Goal: Information Seeking & Learning: Learn about a topic

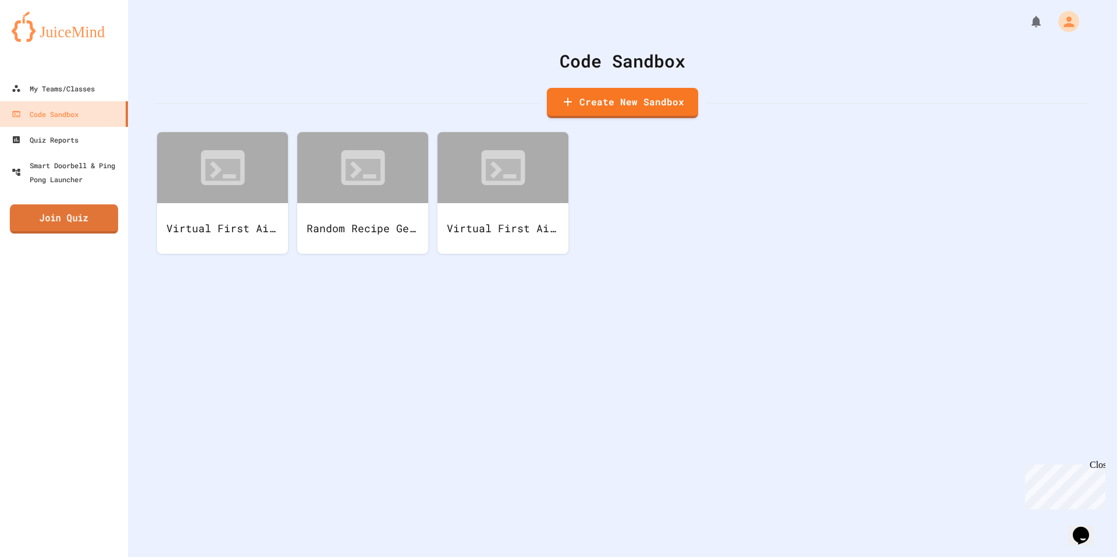
click at [92, 230] on link "Join Quiz" at bounding box center [64, 218] width 108 height 29
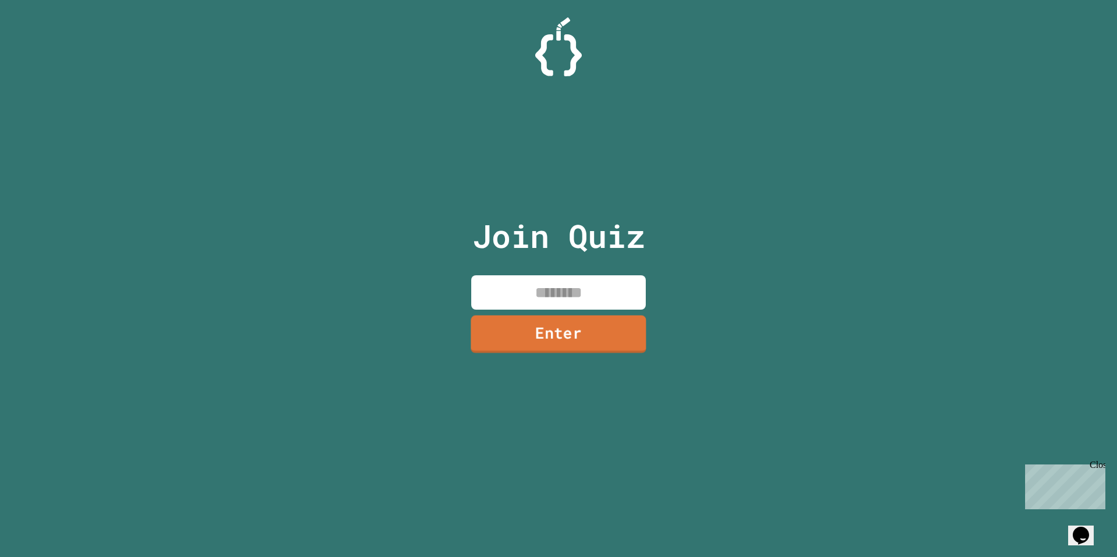
click at [569, 298] on input at bounding box center [558, 292] width 174 height 34
click at [550, 345] on link "Enter" at bounding box center [558, 334] width 174 height 37
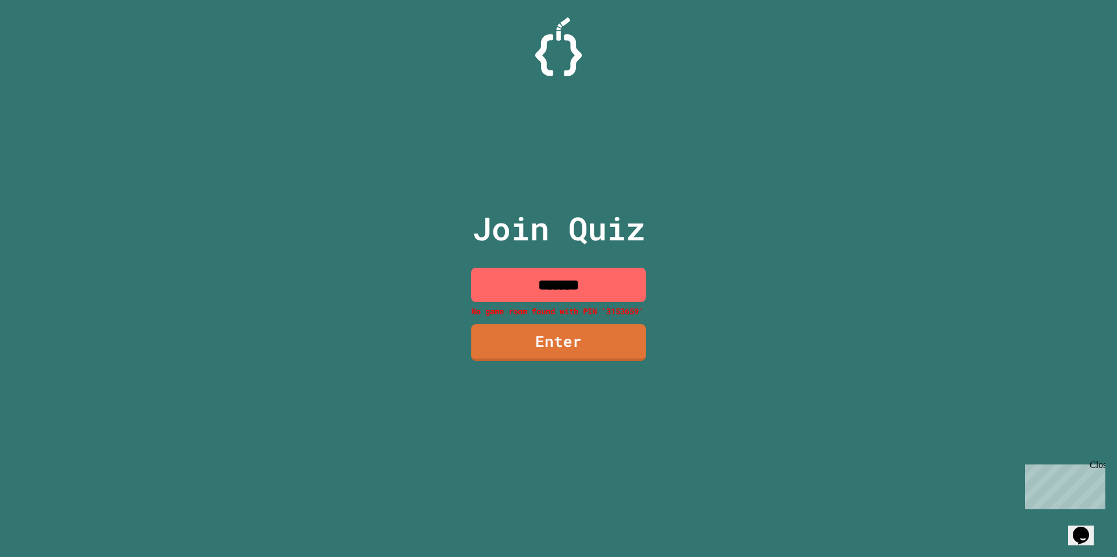
click at [554, 287] on input "*******" at bounding box center [558, 285] width 174 height 34
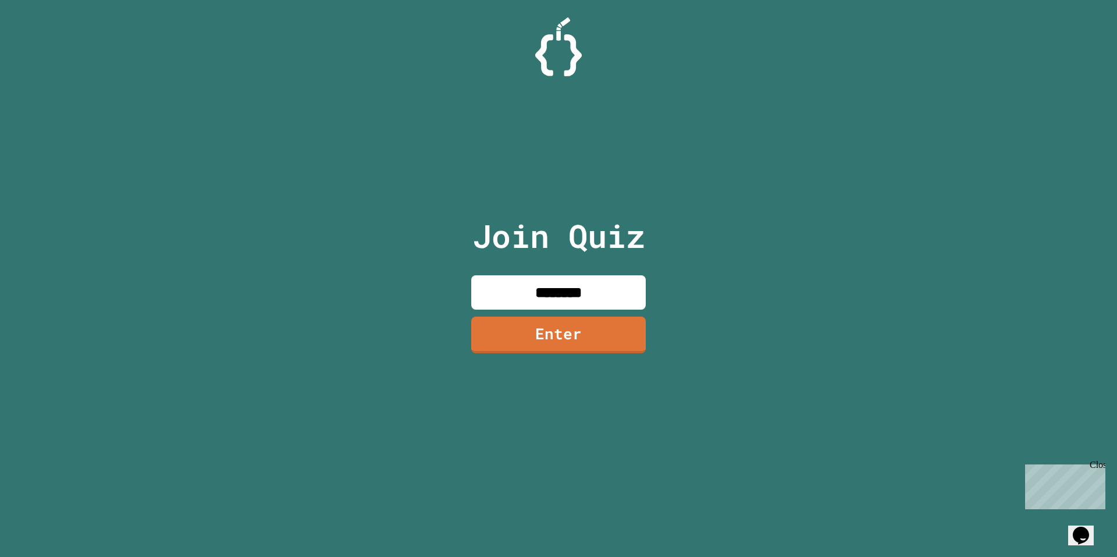
type input "********"
click at [588, 345] on link "Enter" at bounding box center [558, 334] width 176 height 38
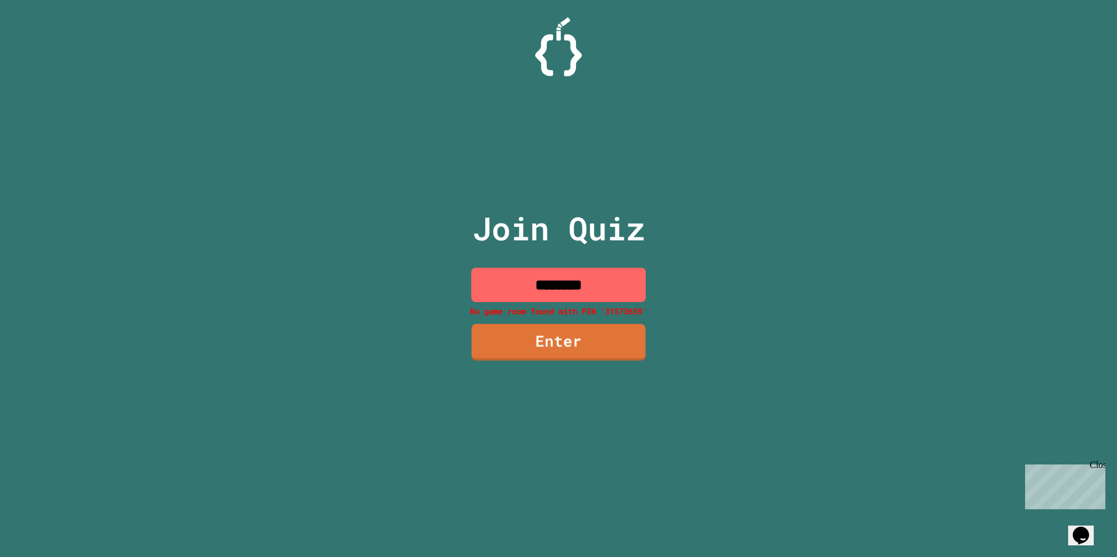
click at [602, 281] on input "********" at bounding box center [558, 285] width 174 height 34
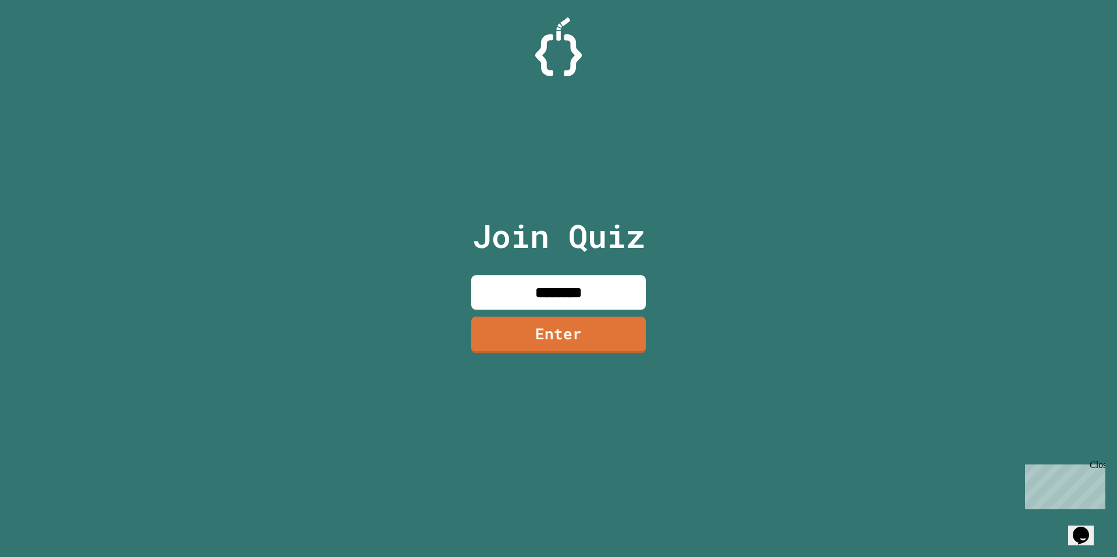
type input "********"
click at [608, 327] on link "Enter" at bounding box center [558, 332] width 161 height 38
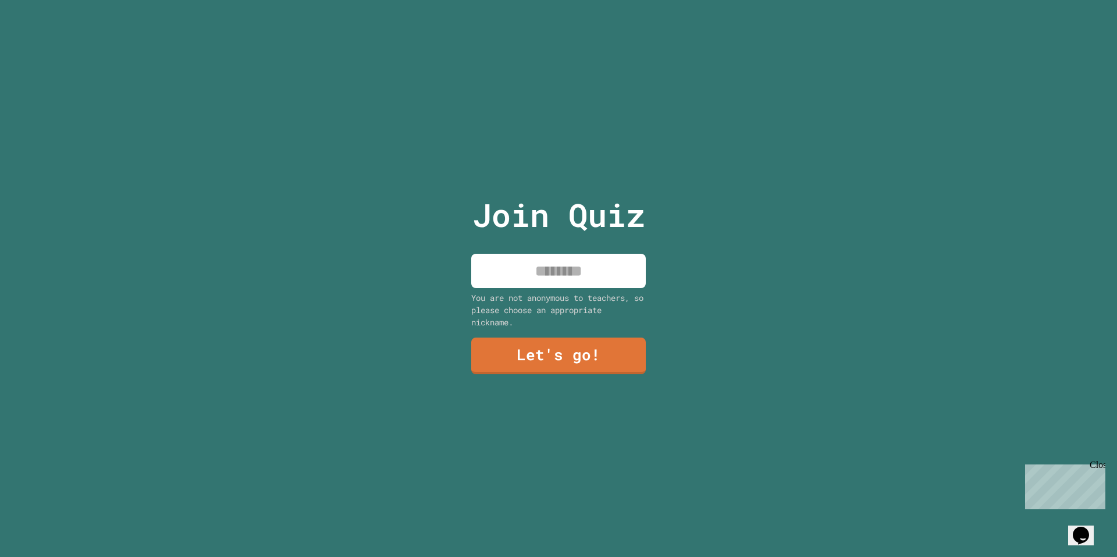
click at [581, 276] on input at bounding box center [558, 271] width 174 height 34
type input "******"
click at [575, 363] on link "Let's go!" at bounding box center [558, 354] width 169 height 38
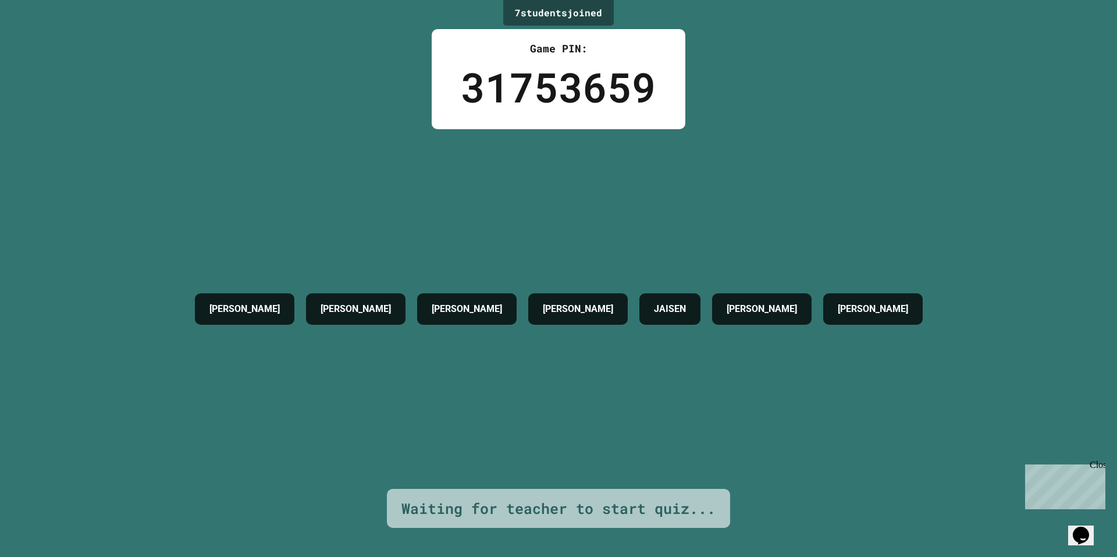
click at [555, 296] on div "[PERSON_NAME] [PERSON_NAME] [PERSON_NAME] [PERSON_NAME] [PERSON_NAME]" at bounding box center [558, 308] width 739 height 43
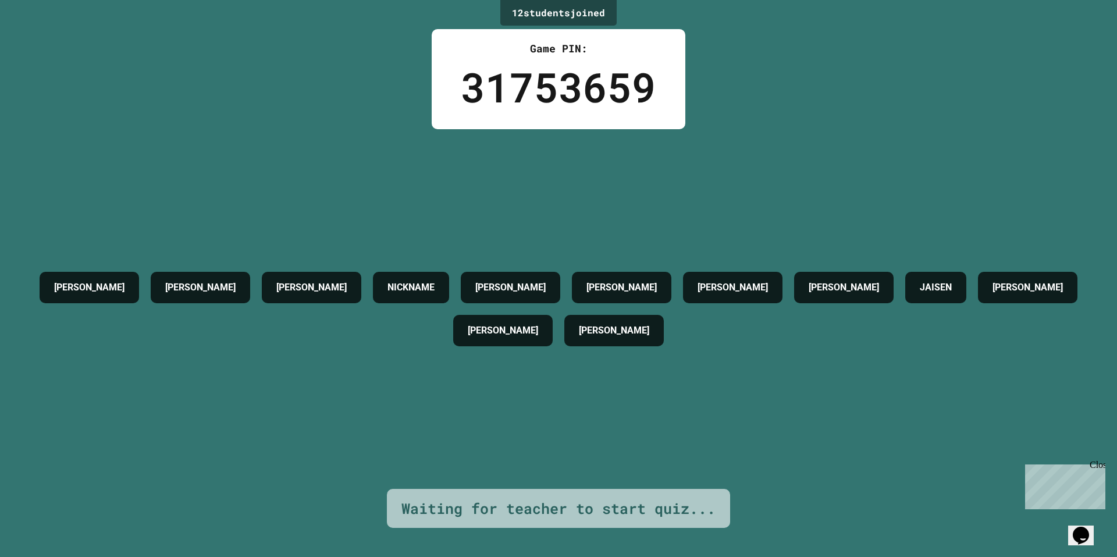
click at [340, 211] on div "[PERSON_NAME] [PERSON_NAME] NICKNAME [PERSON_NAME] [PERSON_NAME] [PERSON_NAME] …" at bounding box center [558, 308] width 1058 height 359
click at [449, 291] on div "NICKNAME" at bounding box center [411, 287] width 76 height 31
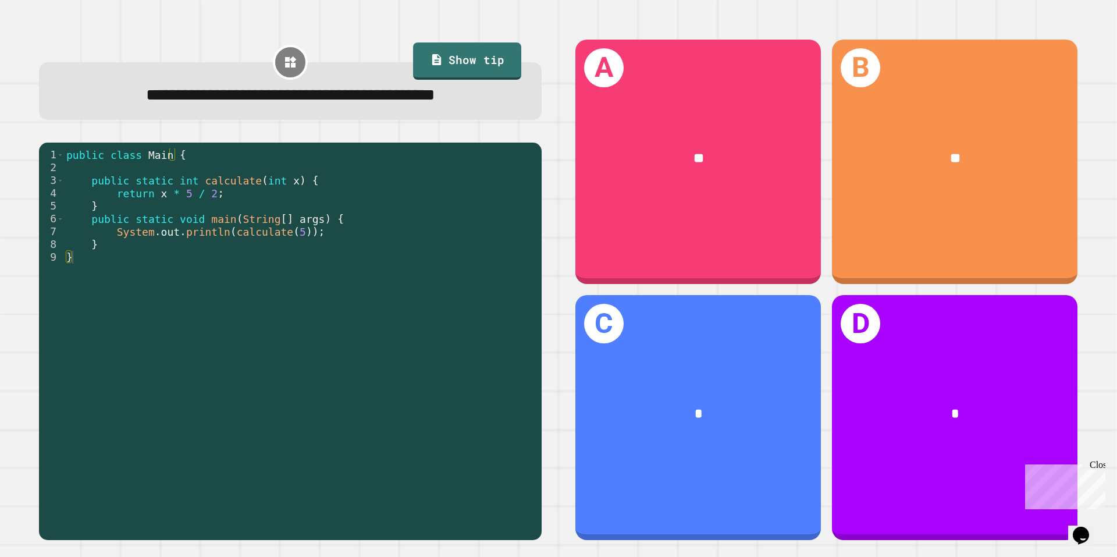
click at [240, 134] on div "**********" at bounding box center [290, 289] width 536 height 534
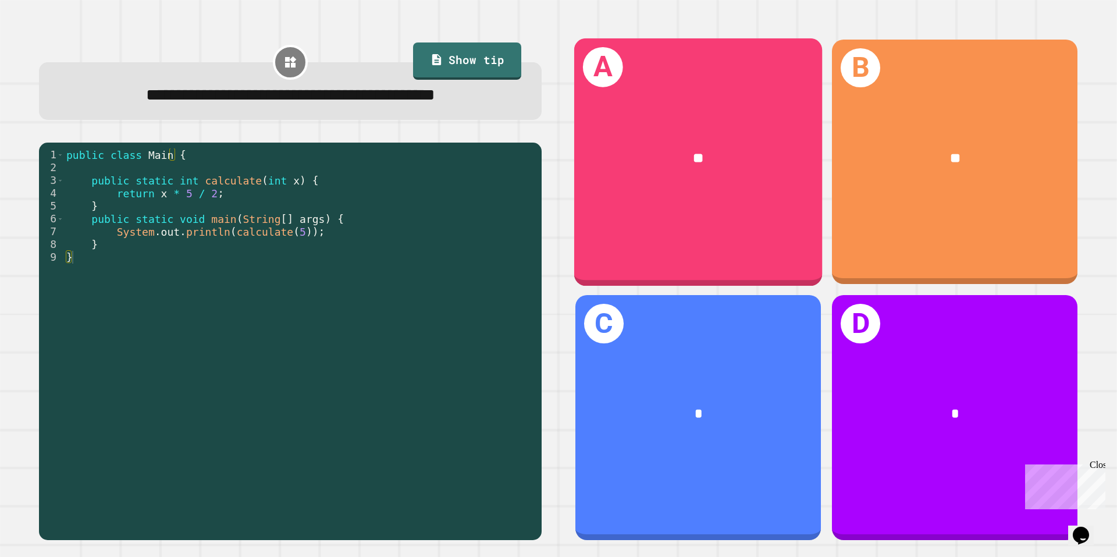
click at [726, 197] on div "A **" at bounding box center [698, 161] width 248 height 247
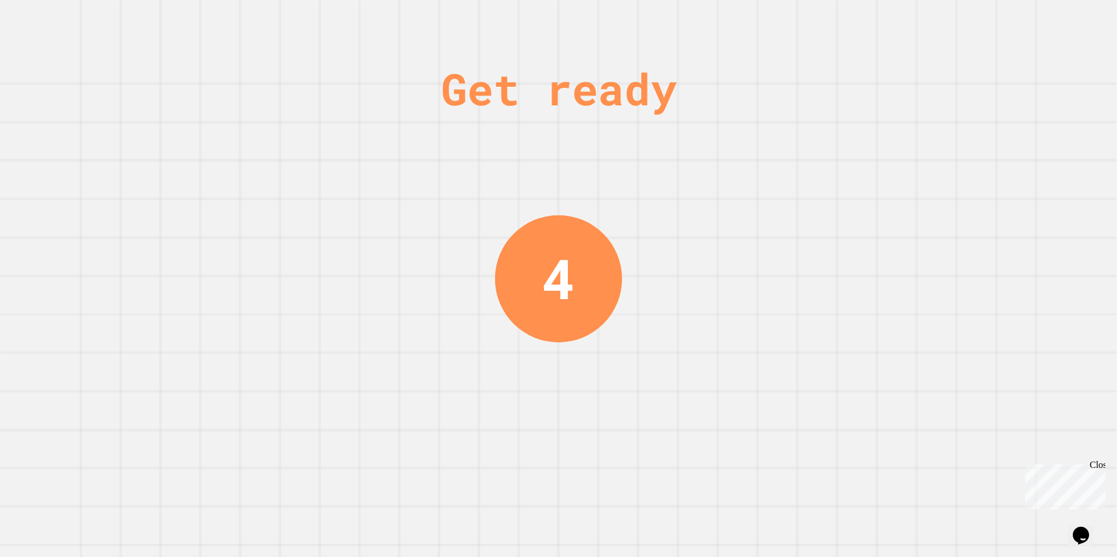
drag, startPoint x: 582, startPoint y: 20, endPoint x: 576, endPoint y: 26, distance: 8.2
click at [580, 21] on div "Get ready 4" at bounding box center [558, 278] width 87 height 557
click at [552, 28] on div "Get ready 3" at bounding box center [558, 278] width 87 height 557
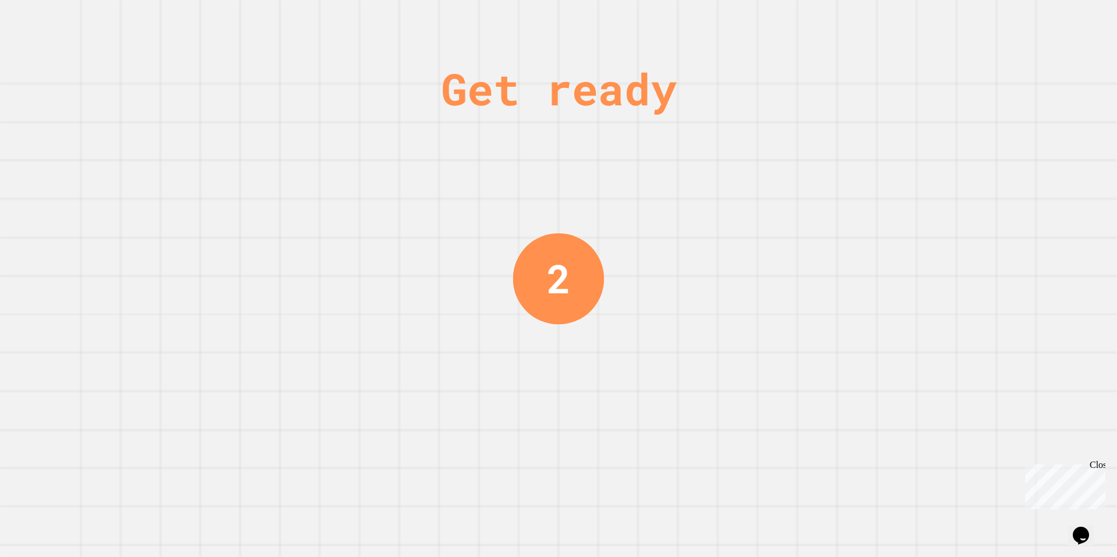
click at [525, 27] on div "Get ready 2" at bounding box center [558, 278] width 87 height 557
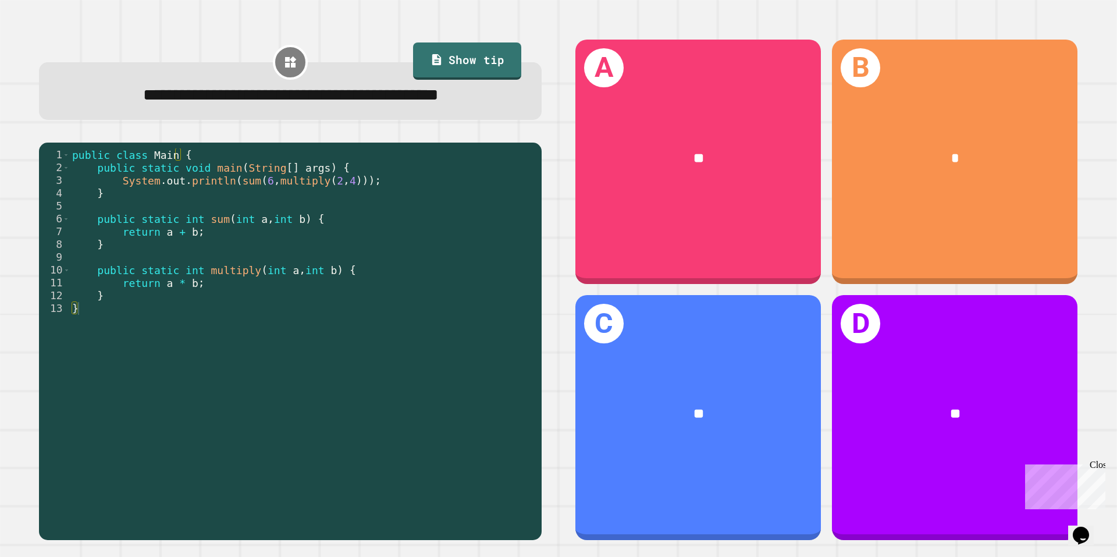
click at [345, 120] on div "**********" at bounding box center [290, 91] width 502 height 58
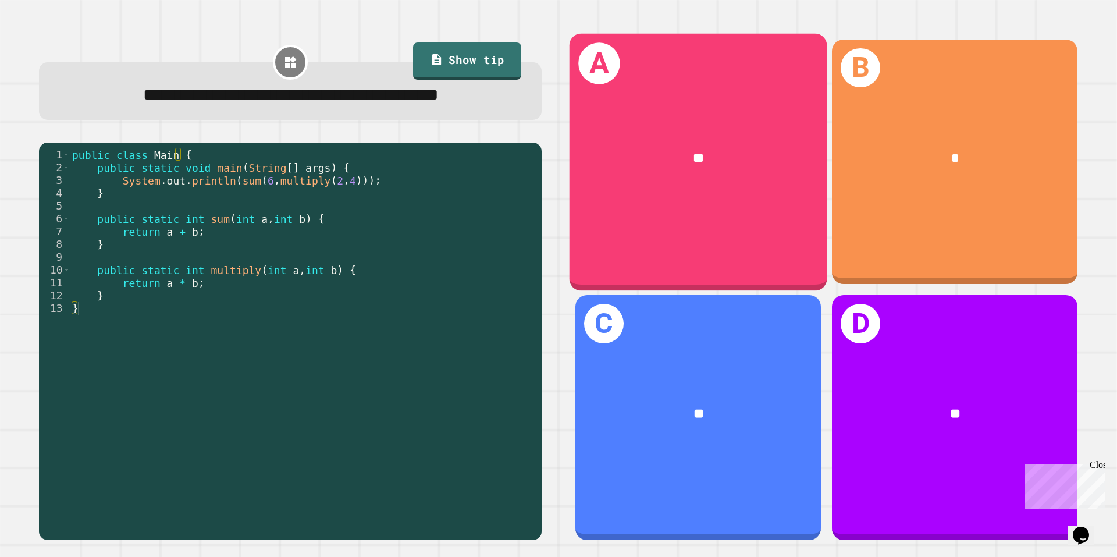
click at [626, 186] on div "**" at bounding box center [698, 158] width 258 height 78
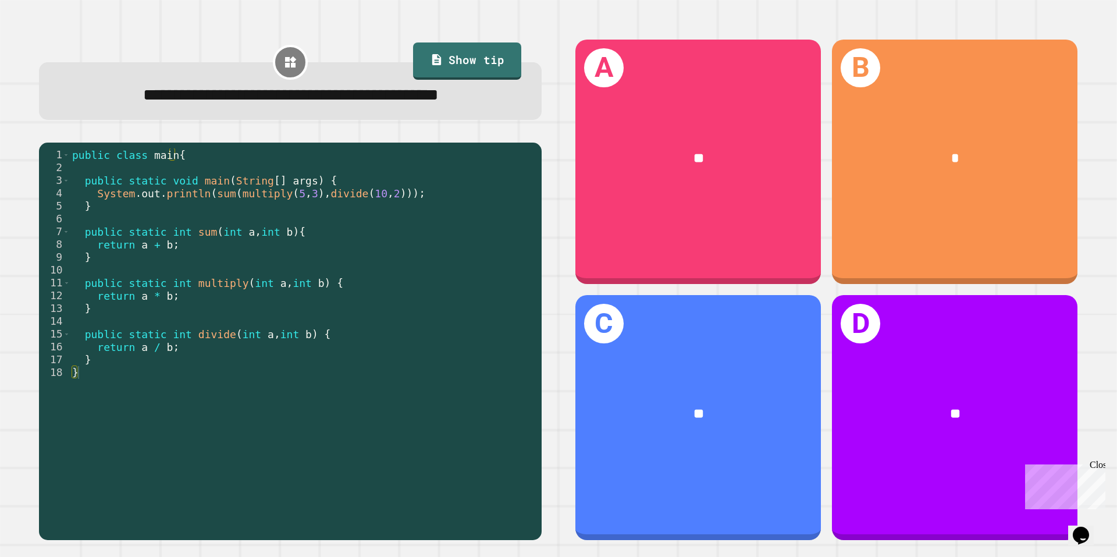
click at [429, 220] on div "public class main { public static void main ( String [ ] args ) { System . out …" at bounding box center [303, 327] width 466 height 358
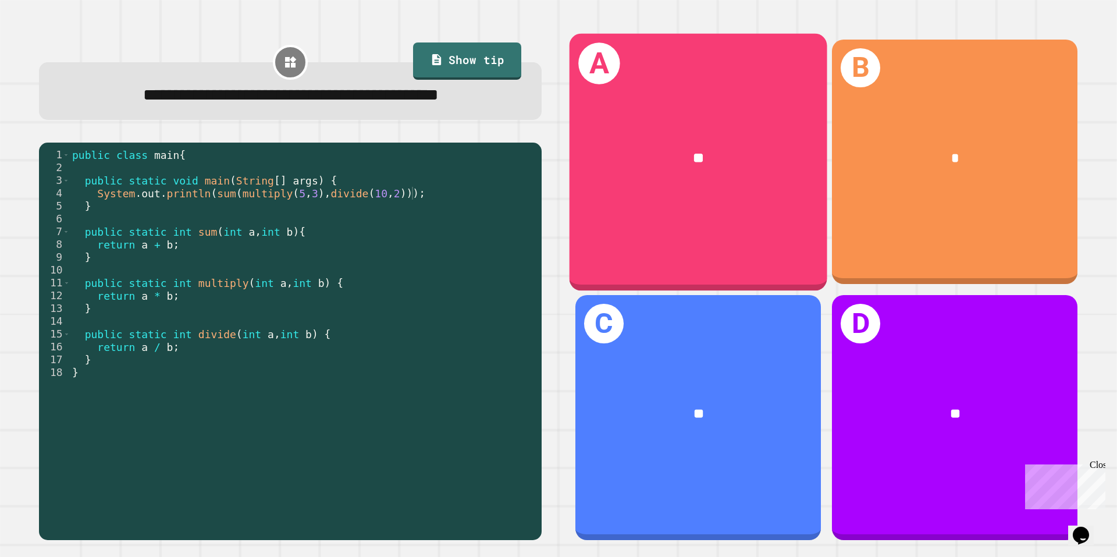
click at [643, 149] on div "**" at bounding box center [698, 159] width 201 height 22
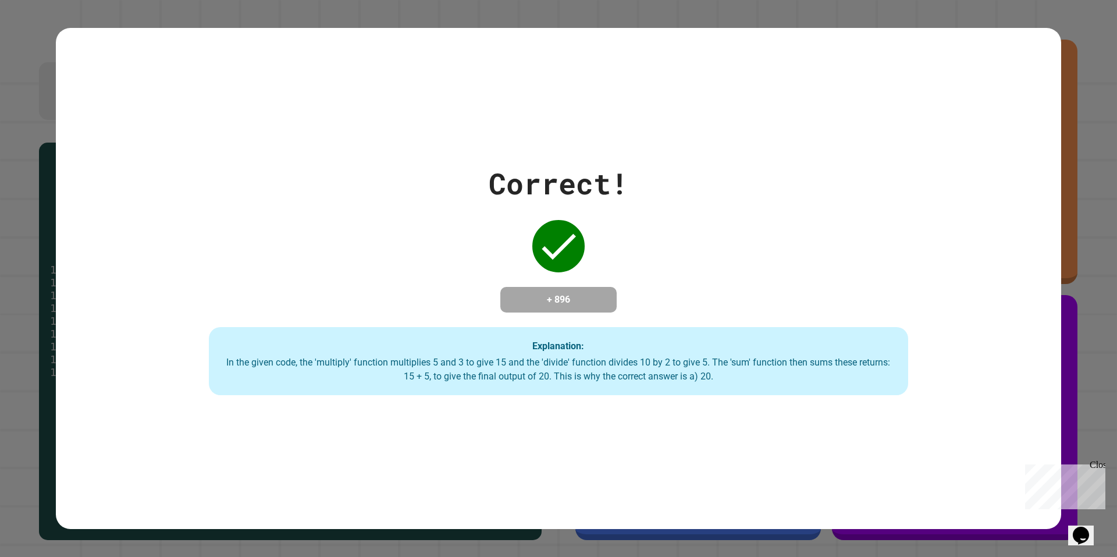
click at [657, 217] on div "Correct! + 896 Explanation: In the given code, the 'multiply' function multipli…" at bounding box center [558, 279] width 999 height 234
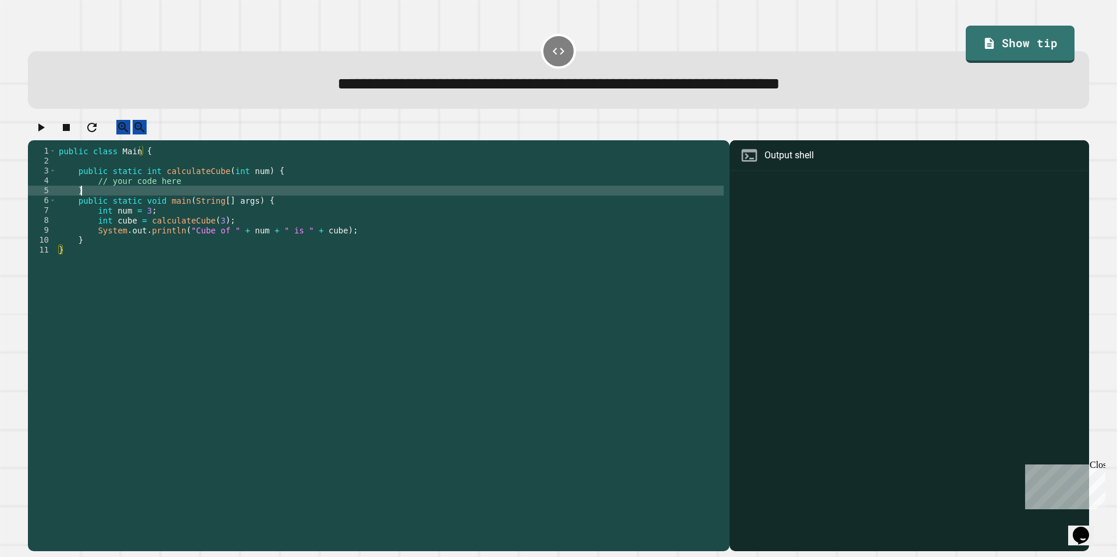
click at [229, 198] on div "public class Main { public static int calculateCube ( int num ) { // your code …" at bounding box center [389, 334] width 667 height 376
click at [509, 132] on div at bounding box center [558, 130] width 1061 height 20
click at [91, 190] on div "public class Main { public static int calculateCube ( int num ) { // your code …" at bounding box center [389, 334] width 667 height 376
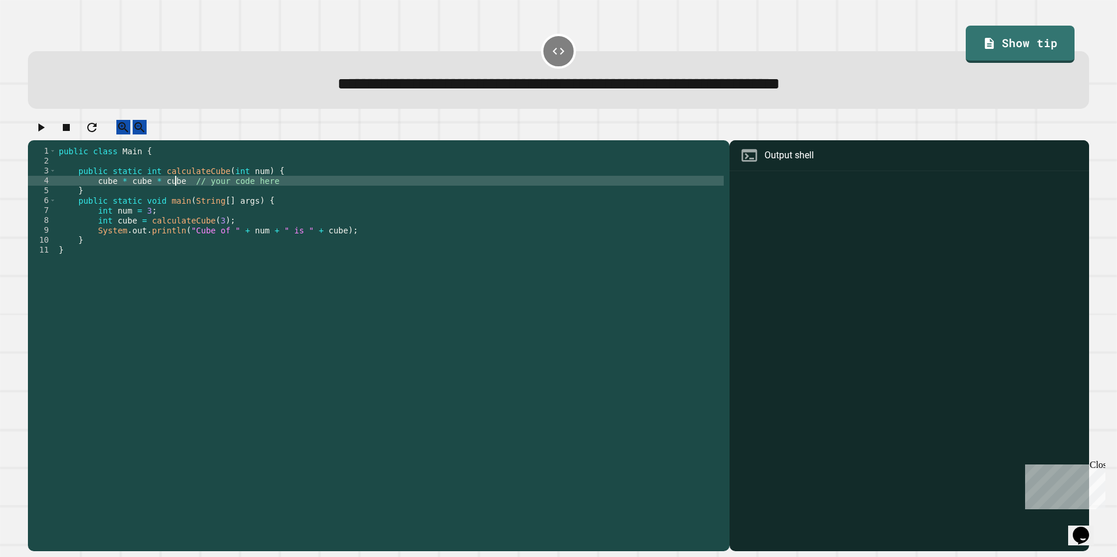
scroll to position [0, 8]
click at [48, 130] on icon "button" at bounding box center [41, 127] width 14 height 14
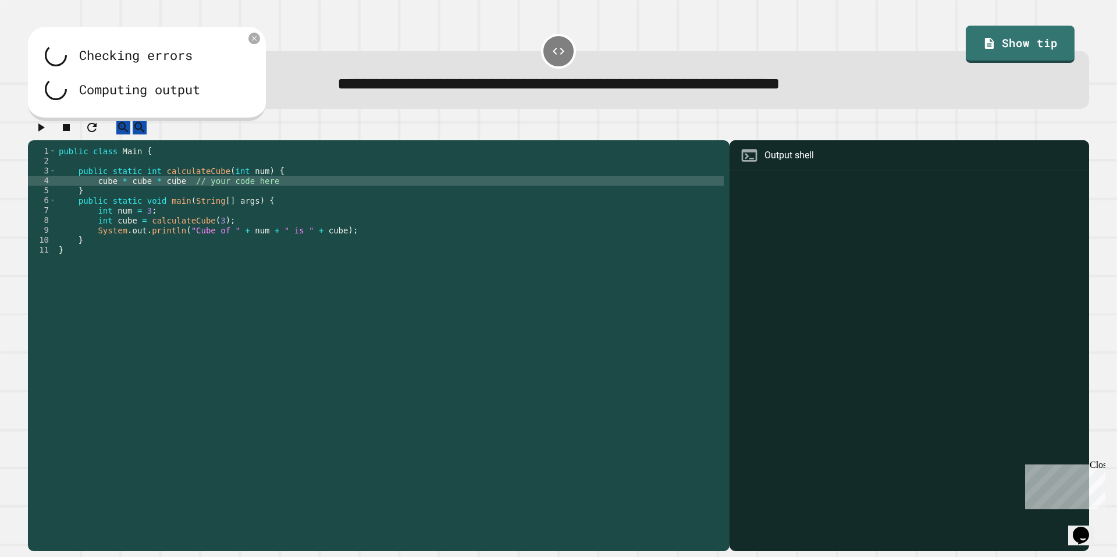
click at [174, 193] on div "public class Main { public static int calculateCube ( int num ) { cube * cube *…" at bounding box center [389, 334] width 667 height 376
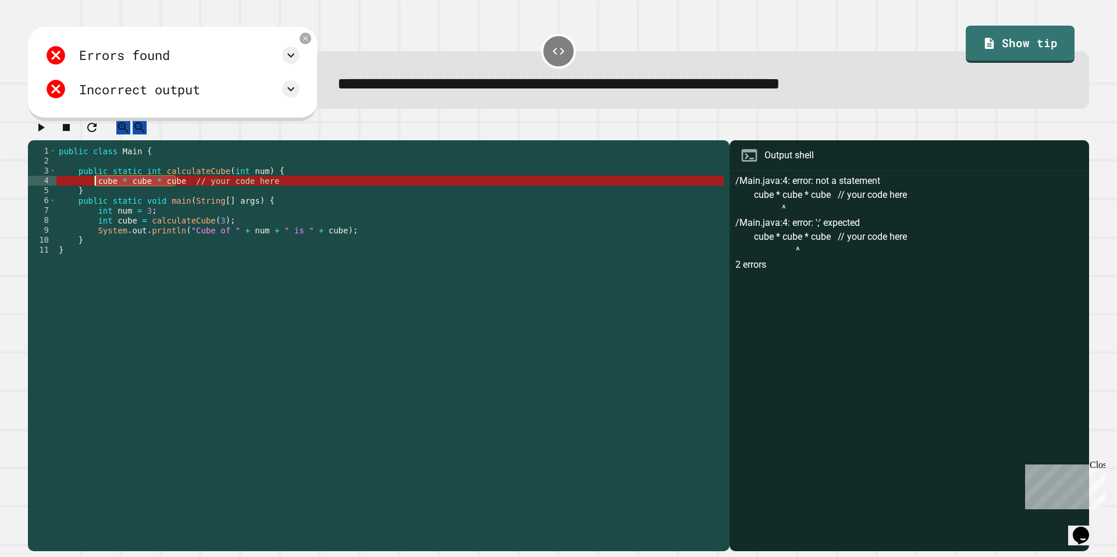
drag, startPoint x: 174, startPoint y: 193, endPoint x: 95, endPoint y: 190, distance: 79.1
click at [95, 190] on div "public class Main { public static int calculateCube ( int num ) { cube * cube *…" at bounding box center [389, 334] width 667 height 376
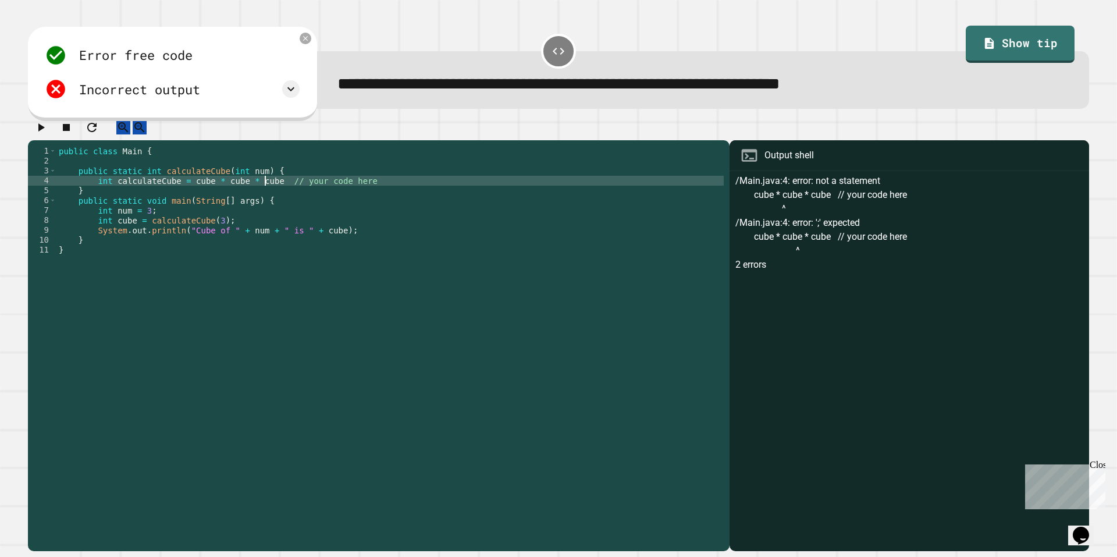
scroll to position [0, 15]
click at [45, 134] on button "button" at bounding box center [41, 127] width 14 height 15
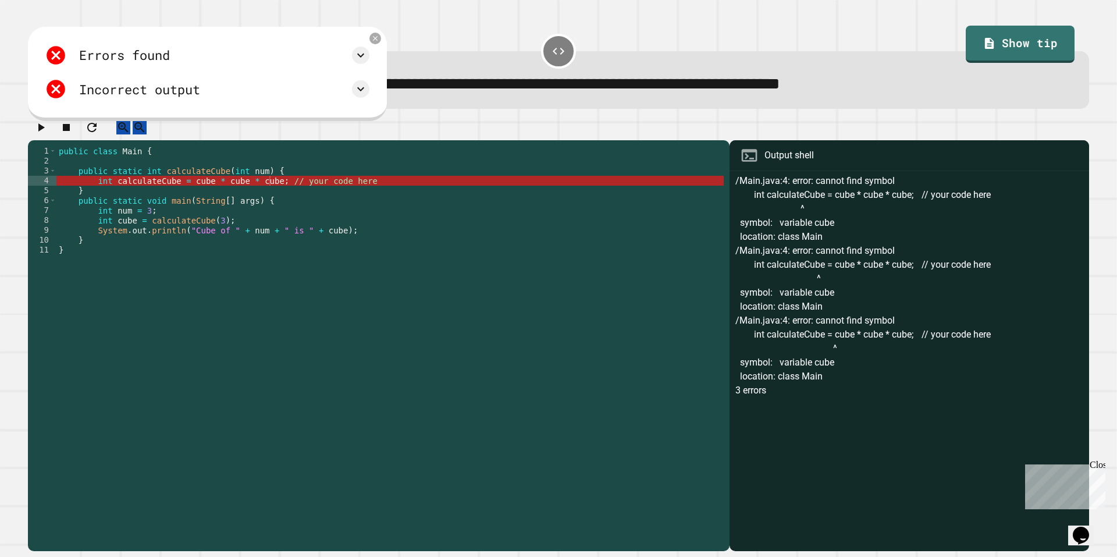
click at [164, 192] on div "public class Main { public static int calculateCube ( int num ) { int calculate…" at bounding box center [389, 334] width 667 height 376
click at [171, 193] on div "public class Main { public static int calculateCube ( int num ) { int calculate…" at bounding box center [389, 334] width 667 height 376
drag, startPoint x: 269, startPoint y: 191, endPoint x: 95, endPoint y: 192, distance: 173.3
click at [95, 192] on div "public class Main { public static int calculateCube ( int num ) { int calculate…" at bounding box center [389, 334] width 667 height 376
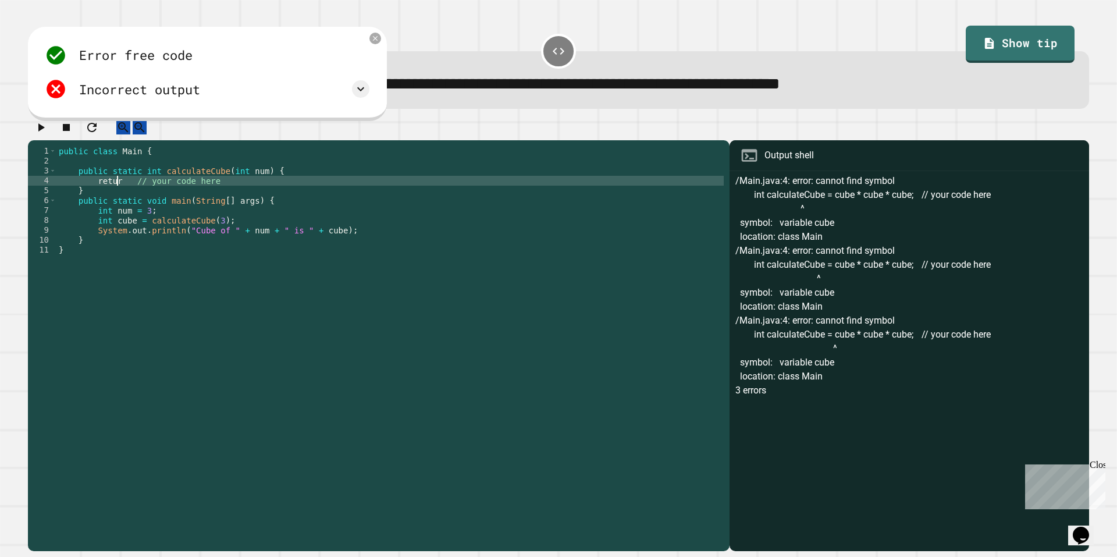
scroll to position [0, 4]
click at [368, 91] on icon at bounding box center [361, 89] width 14 height 14
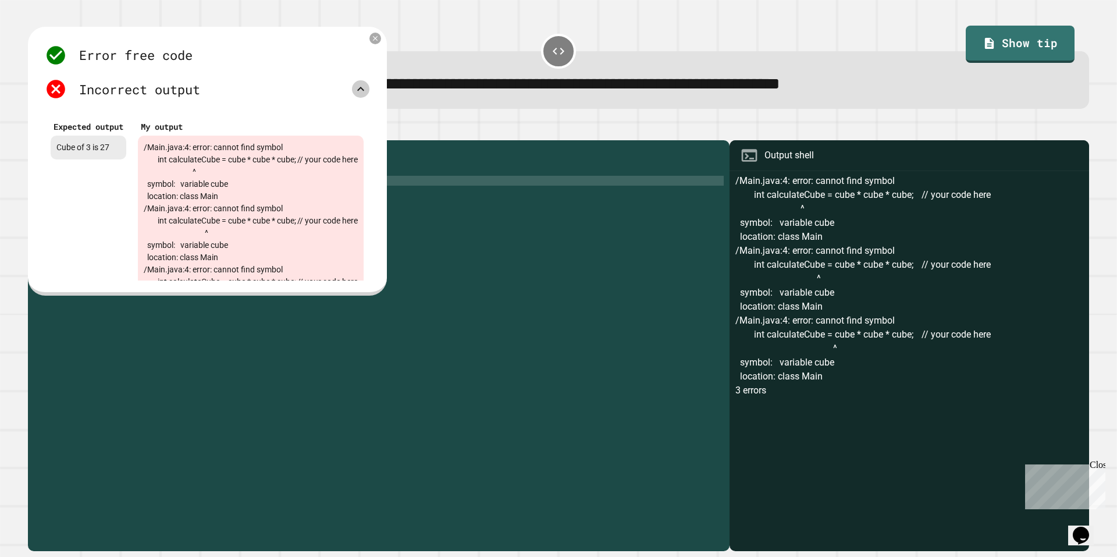
click at [364, 91] on icon at bounding box center [360, 89] width 7 height 4
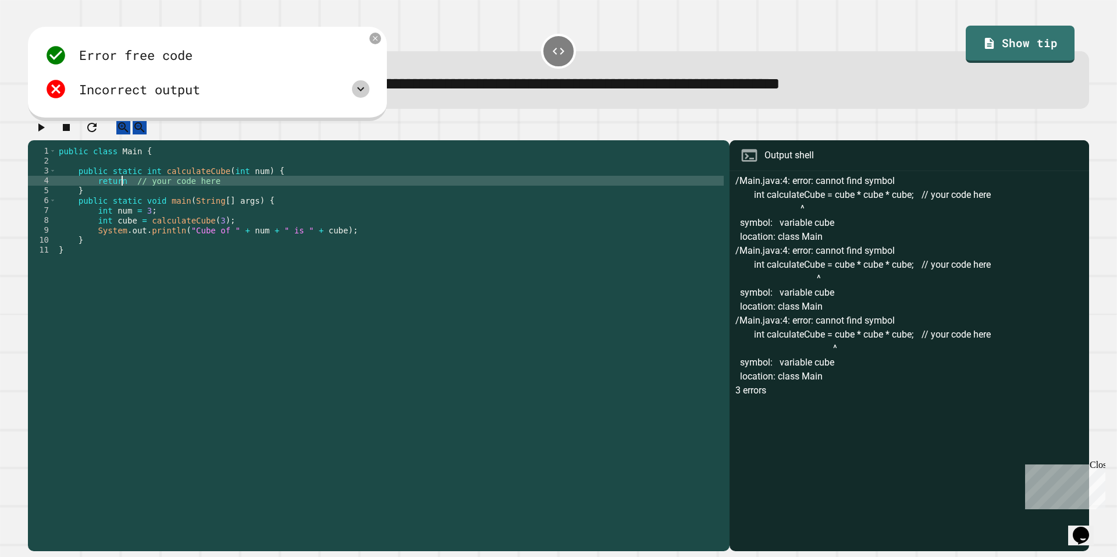
click at [122, 191] on div "public class Main { public static int calculateCube ( int num ) { return // you…" at bounding box center [389, 334] width 667 height 376
click at [369, 84] on div at bounding box center [360, 88] width 17 height 17
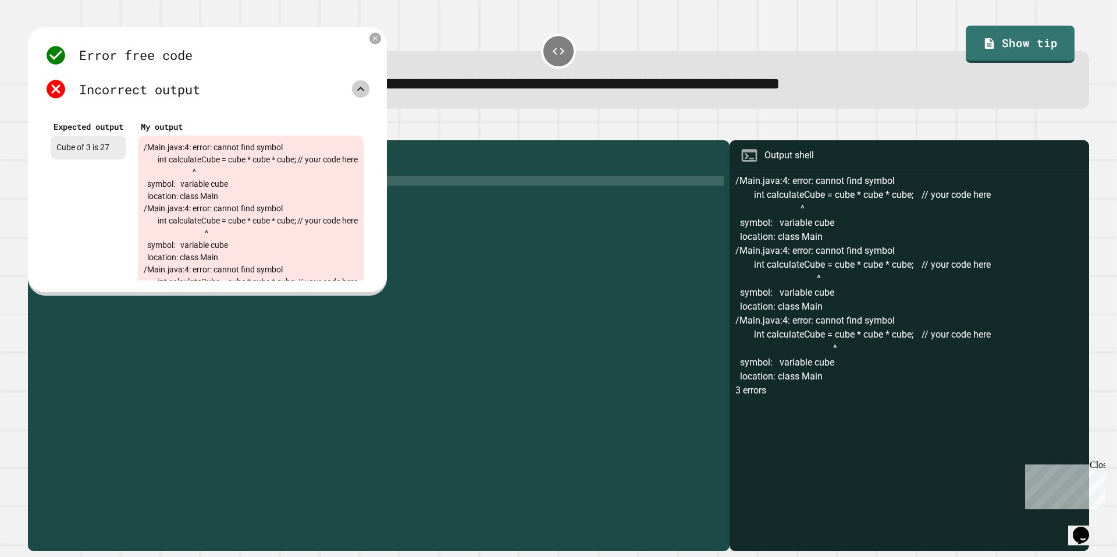
click at [368, 88] on icon at bounding box center [361, 89] width 14 height 14
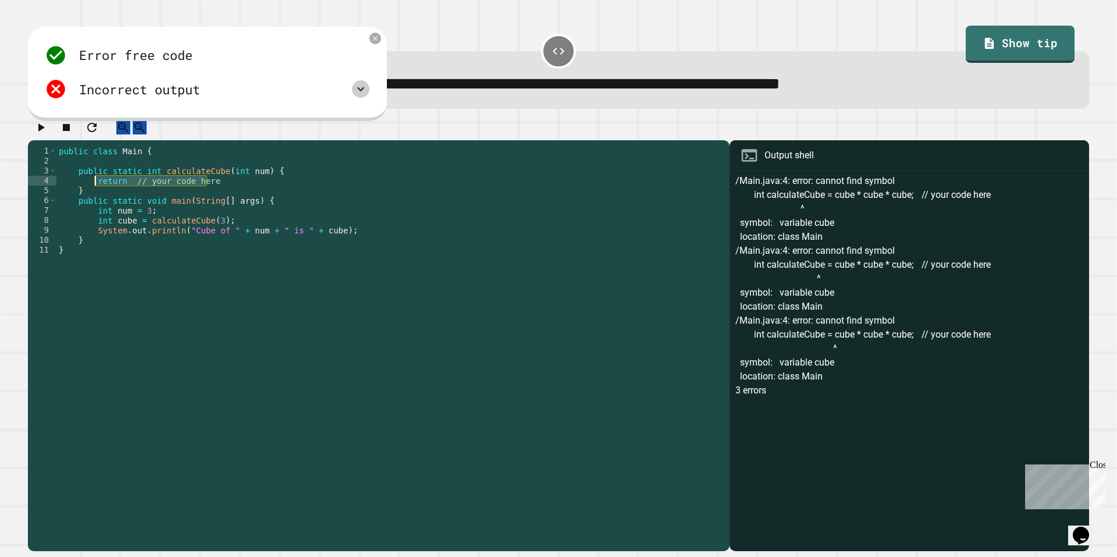
drag, startPoint x: 235, startPoint y: 194, endPoint x: 95, endPoint y: 195, distance: 140.2
click at [95, 195] on div "public class Main { public static int calculateCube ( int num ) { return // you…" at bounding box center [389, 334] width 667 height 376
type textarea "*"
click at [42, 134] on button "button" at bounding box center [41, 127] width 14 height 15
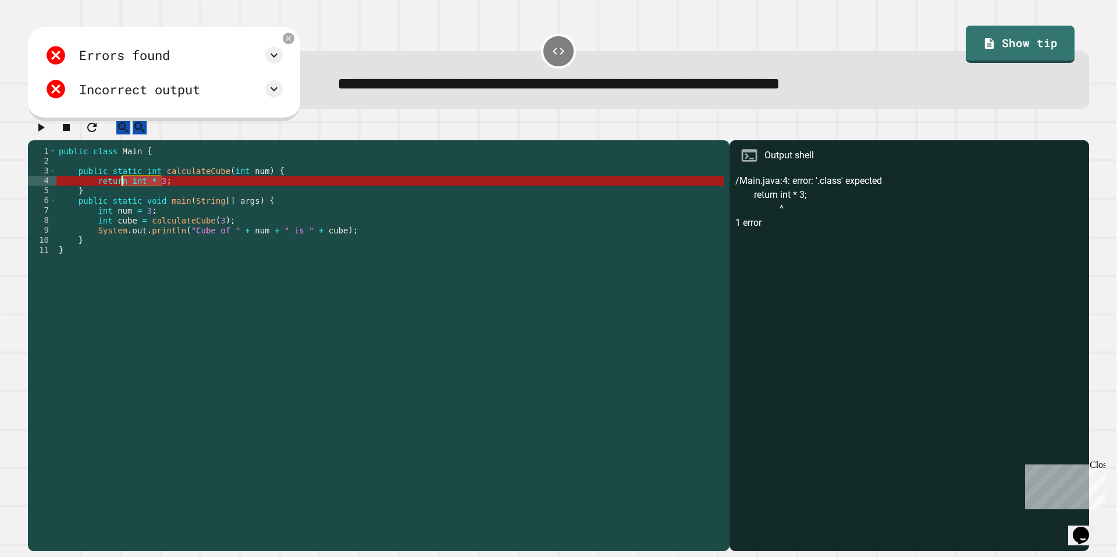
drag, startPoint x: 167, startPoint y: 192, endPoint x: 122, endPoint y: 194, distance: 46.0
click at [122, 194] on div "public class Main { public static int calculateCube ( int num ) { return int * …" at bounding box center [389, 334] width 667 height 376
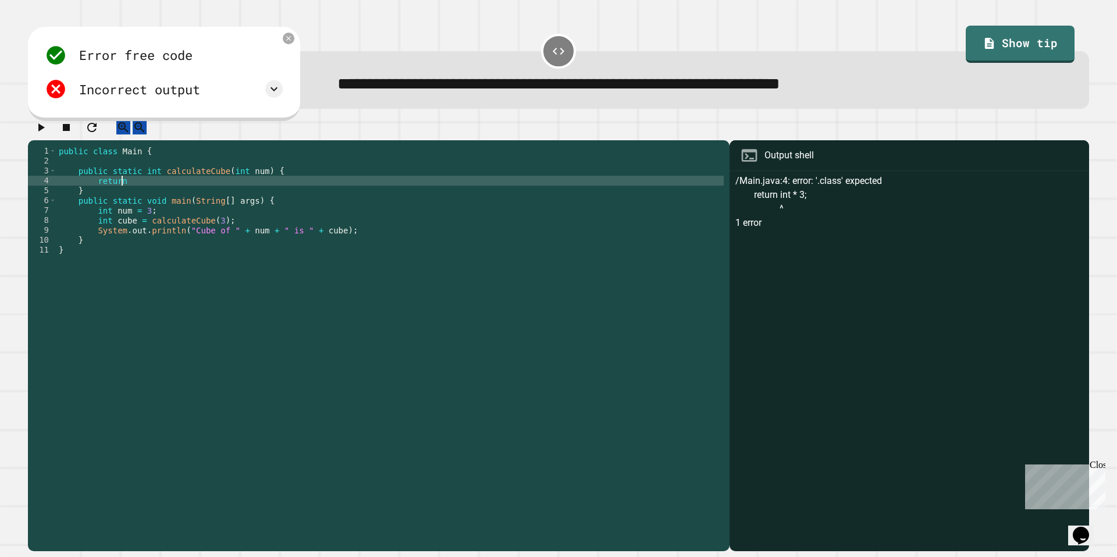
scroll to position [0, 4]
type textarea "*******"
click at [28, 132] on div at bounding box center [558, 130] width 1061 height 20
click at [48, 134] on icon "button" at bounding box center [41, 127] width 14 height 14
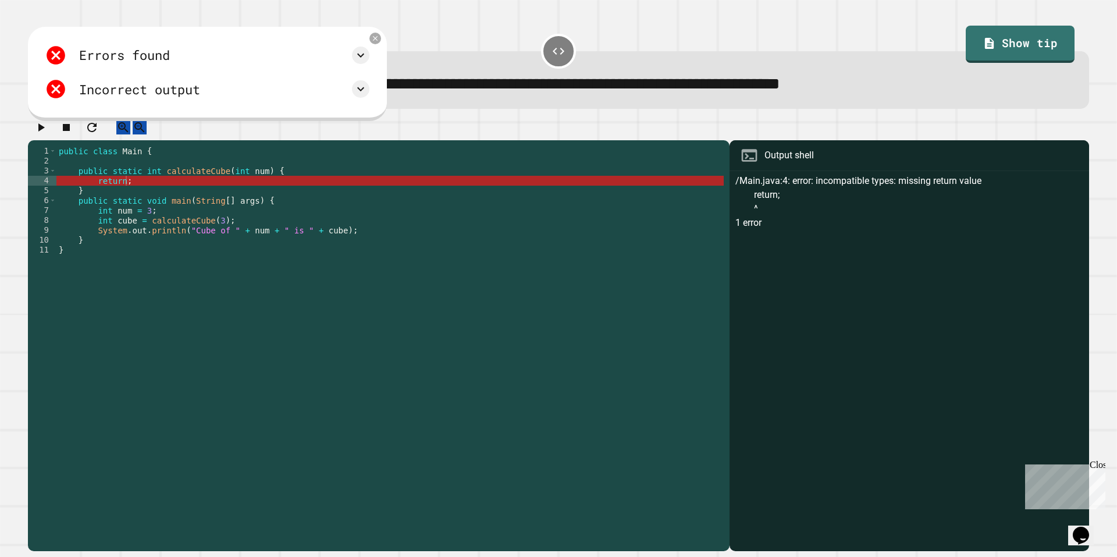
click at [129, 192] on div "public class Main { public static int calculateCube ( int num ) { return ; } pu…" at bounding box center [389, 334] width 667 height 376
drag, startPoint x: 138, startPoint y: 194, endPoint x: 94, endPoint y: 195, distance: 43.6
click at [94, 195] on div "public class Main { public static int calculateCube ( int num ) { return ; } pu…" at bounding box center [389, 334] width 667 height 376
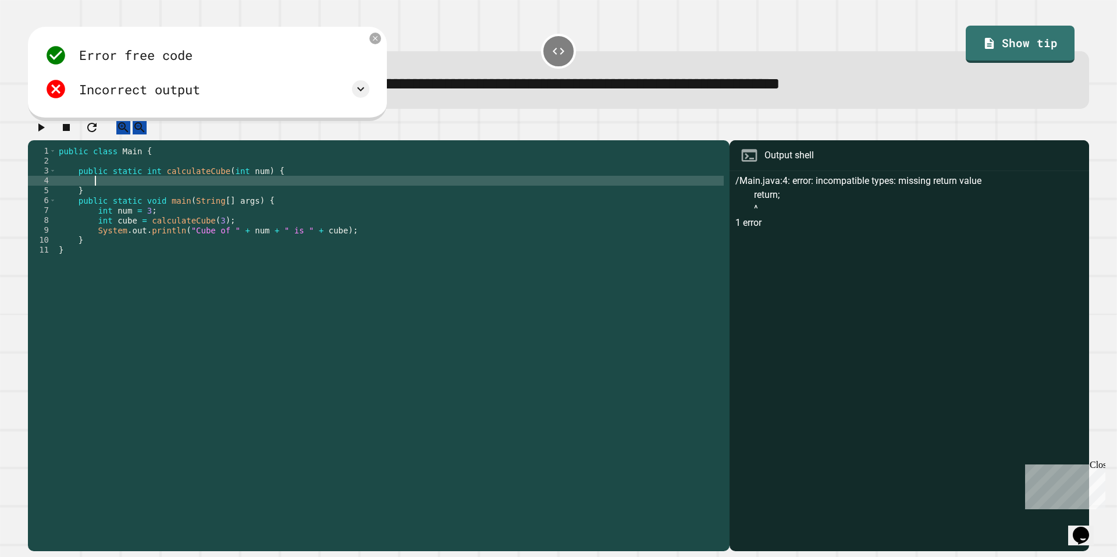
scroll to position [0, 2]
click at [547, 43] on div at bounding box center [558, 51] width 35 height 35
click at [380, 42] on icon at bounding box center [375, 39] width 10 height 10
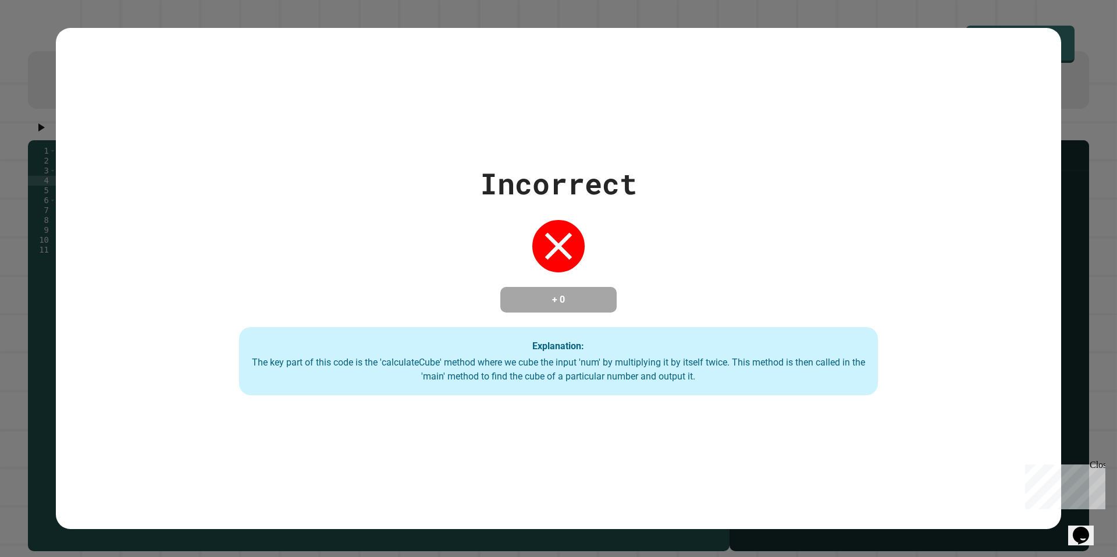
click at [550, 265] on div at bounding box center [558, 246] width 58 height 58
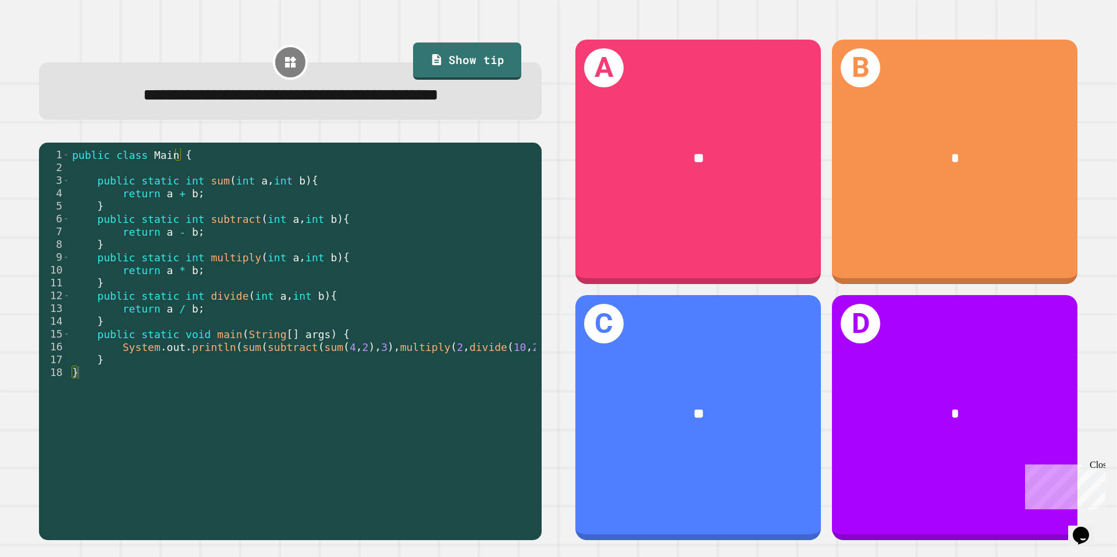
click at [533, 133] on div "**********" at bounding box center [290, 289] width 536 height 534
click at [182, 189] on div "public class Main { public static int sum ( int a , int b ) { return a + b ; } …" at bounding box center [314, 327] width 488 height 358
click at [206, 222] on div "public class Main { public static int sum ( int a , int b ) { return a + b ; } …" at bounding box center [314, 327] width 488 height 358
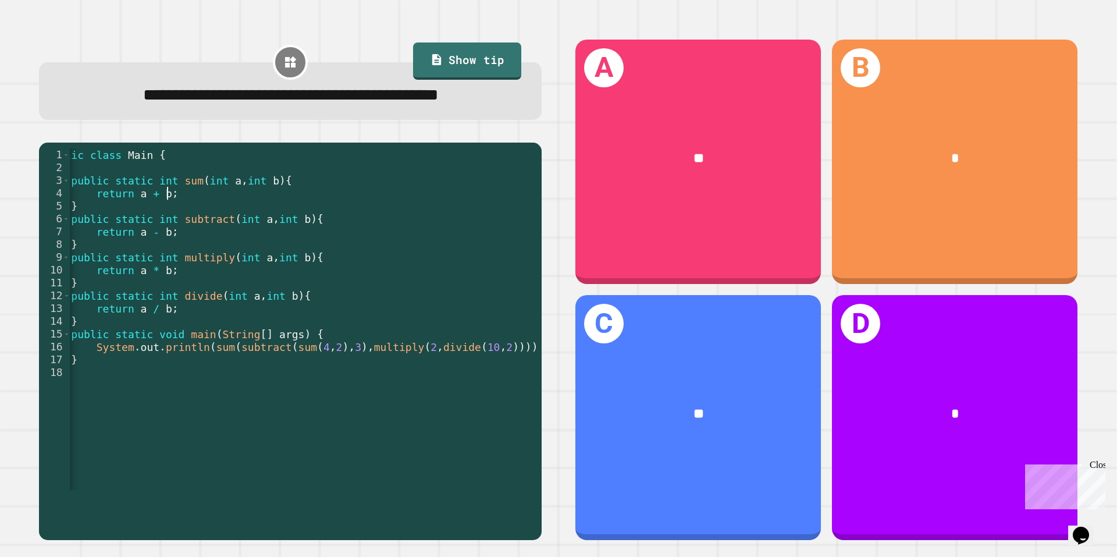
scroll to position [0, 31]
click at [468, 66] on link "Show tip" at bounding box center [467, 59] width 97 height 39
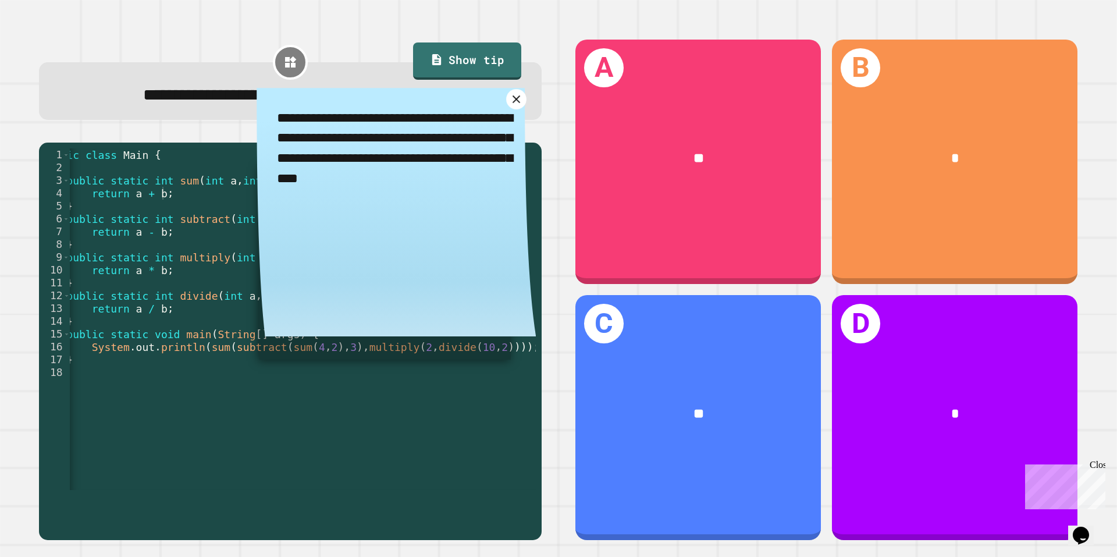
click at [512, 103] on icon at bounding box center [516, 99] width 8 height 8
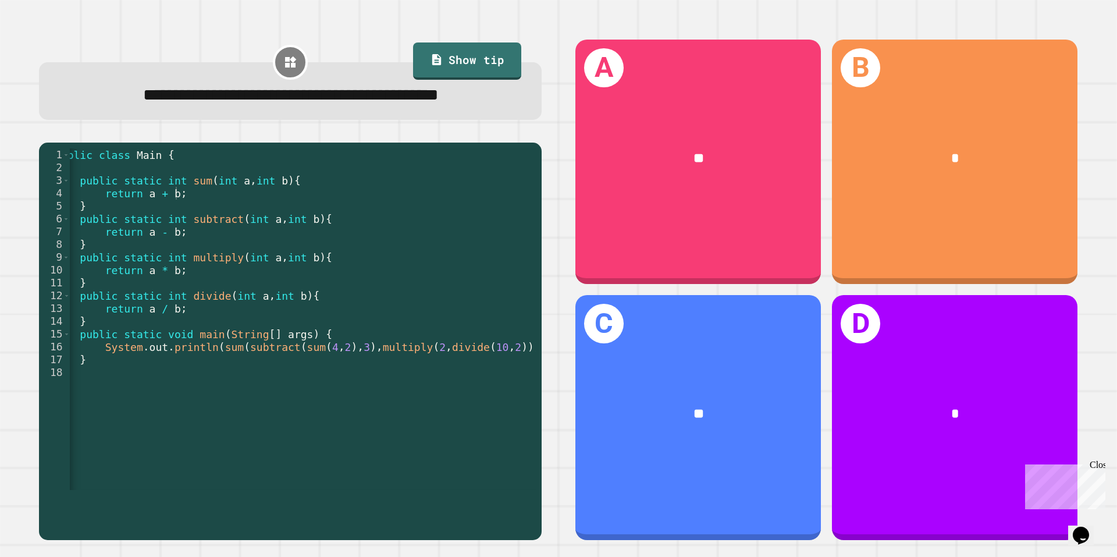
scroll to position [0, 17]
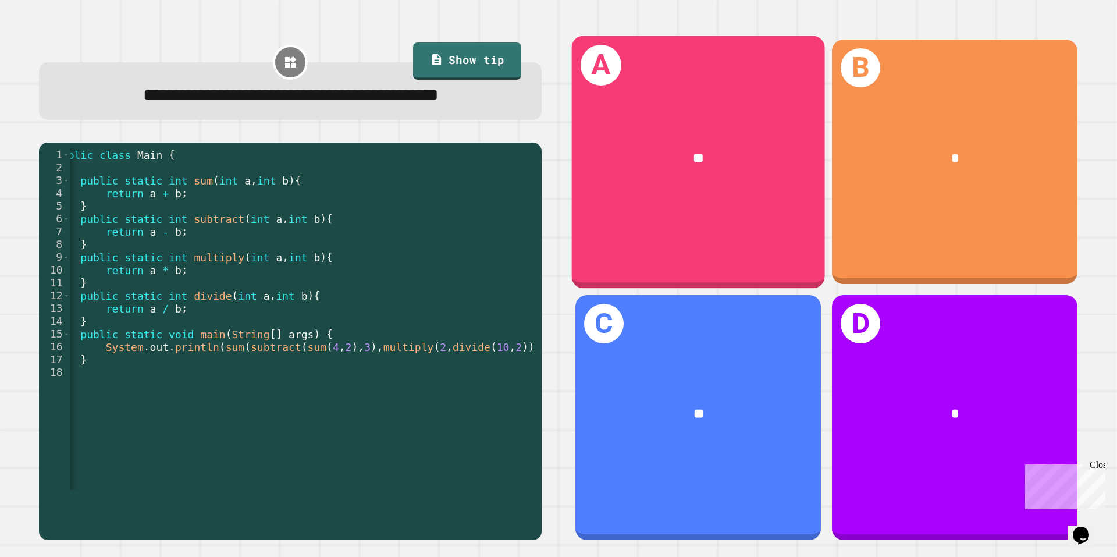
click at [745, 213] on div "A **" at bounding box center [698, 161] width 253 height 252
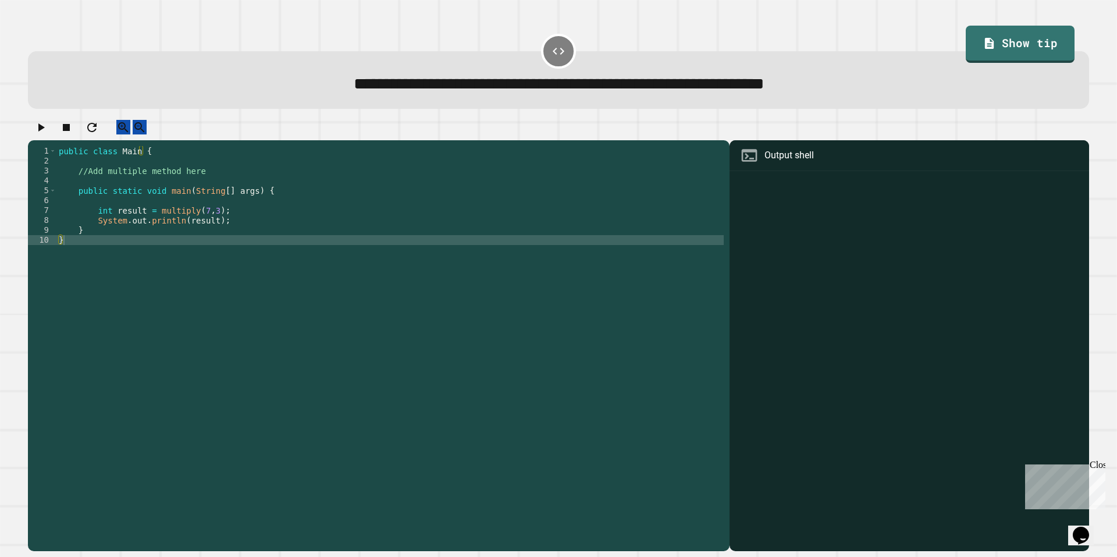
click at [151, 188] on div "public class Main { //Add multiple method here public static void main ( String…" at bounding box center [389, 334] width 667 height 376
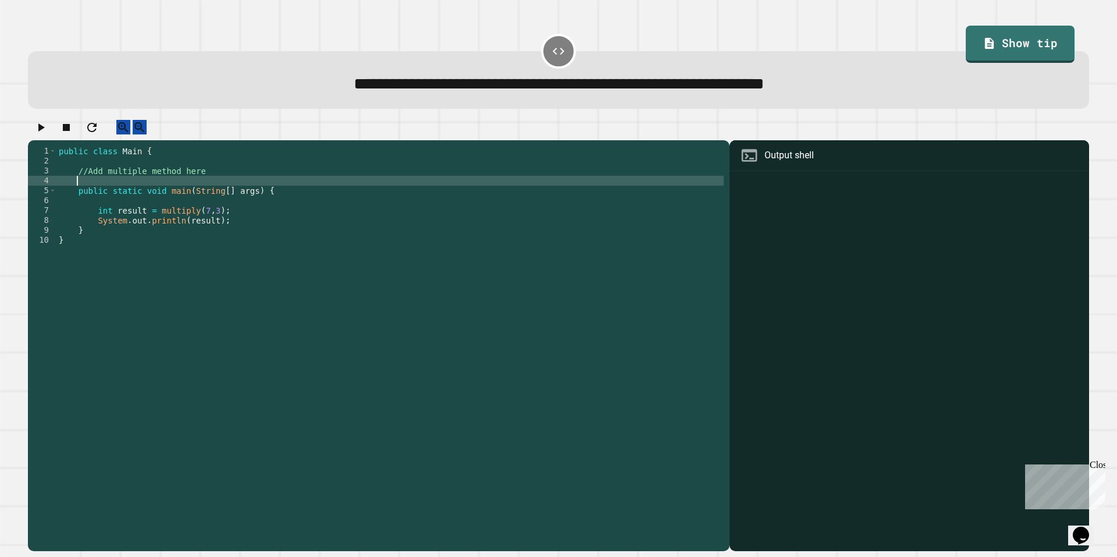
scroll to position [0, 1]
click at [151, 188] on div "public class Main { //Add multiple method here public static void main ( String…" at bounding box center [389, 334] width 667 height 376
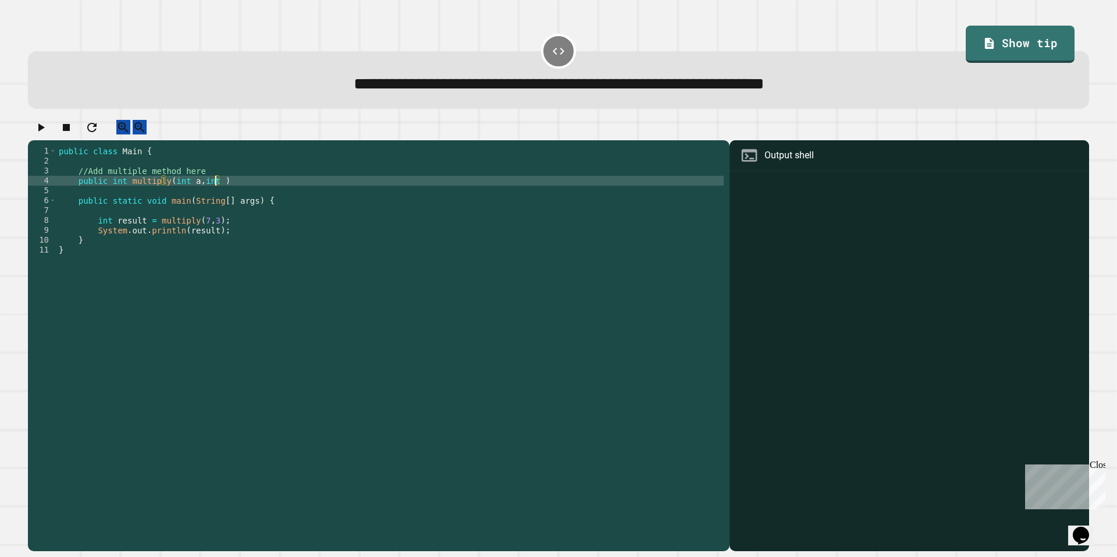
scroll to position [0, 11]
type textarea "**********"
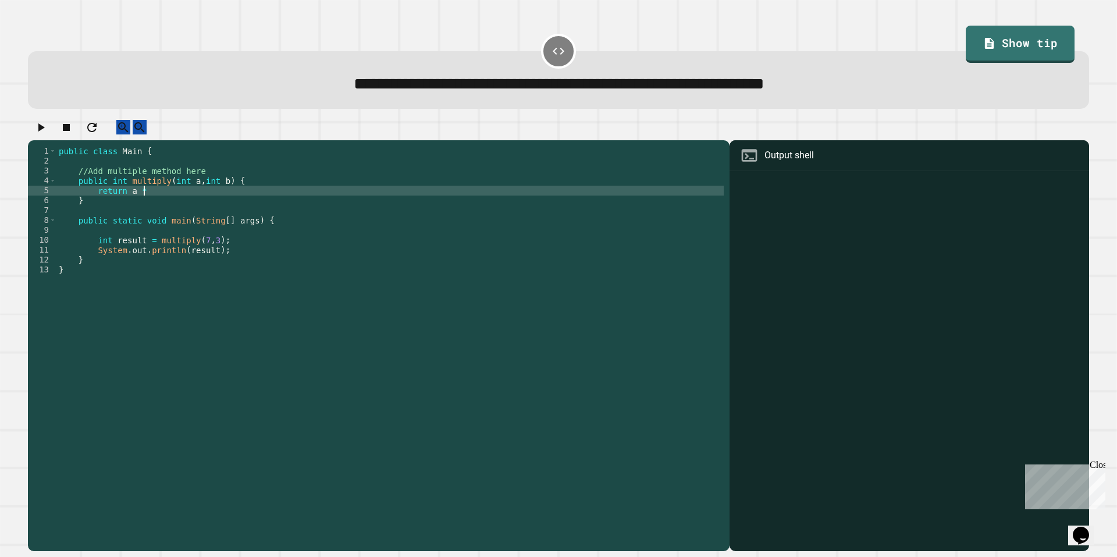
scroll to position [0, 6]
click at [45, 131] on icon "button" at bounding box center [41, 127] width 6 height 8
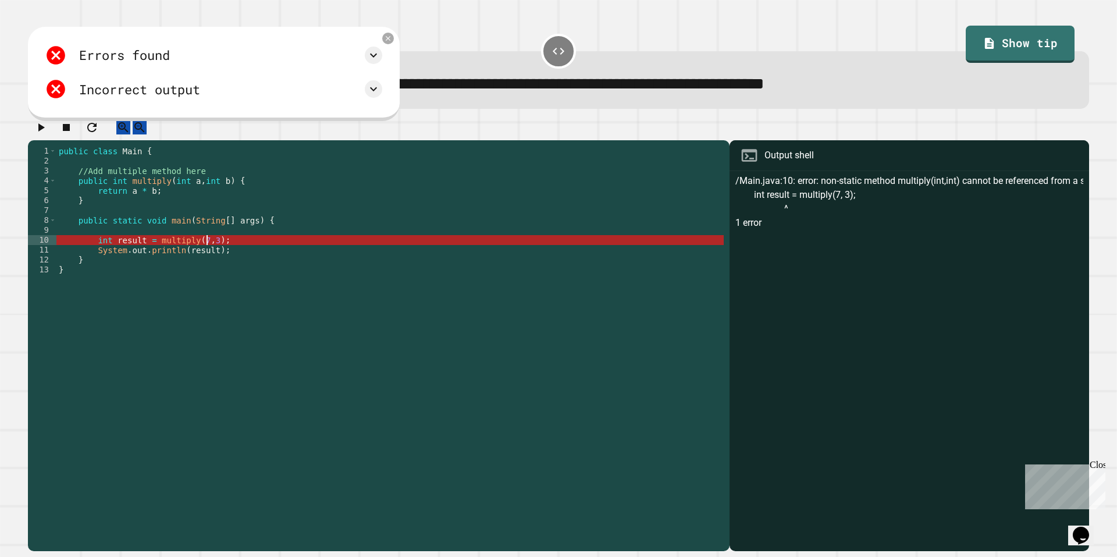
click at [208, 250] on div "public class Main { //Add multiple method here public int multiply ( int a , in…" at bounding box center [389, 334] width 667 height 376
click at [130, 251] on div "public class Main { //Add multiple method here public int multiply ( int a , in…" at bounding box center [389, 334] width 667 height 376
click at [145, 252] on div "public class Main { //Add multiple method here public int multiply ( int a , in…" at bounding box center [389, 334] width 667 height 376
click at [177, 200] on div "public class Main { //Add multiple method here public int multiply ( int a , in…" at bounding box center [389, 334] width 667 height 376
click at [240, 252] on div "public class Main { //Add multiple method here public int multiply ( int a , in…" at bounding box center [389, 334] width 667 height 376
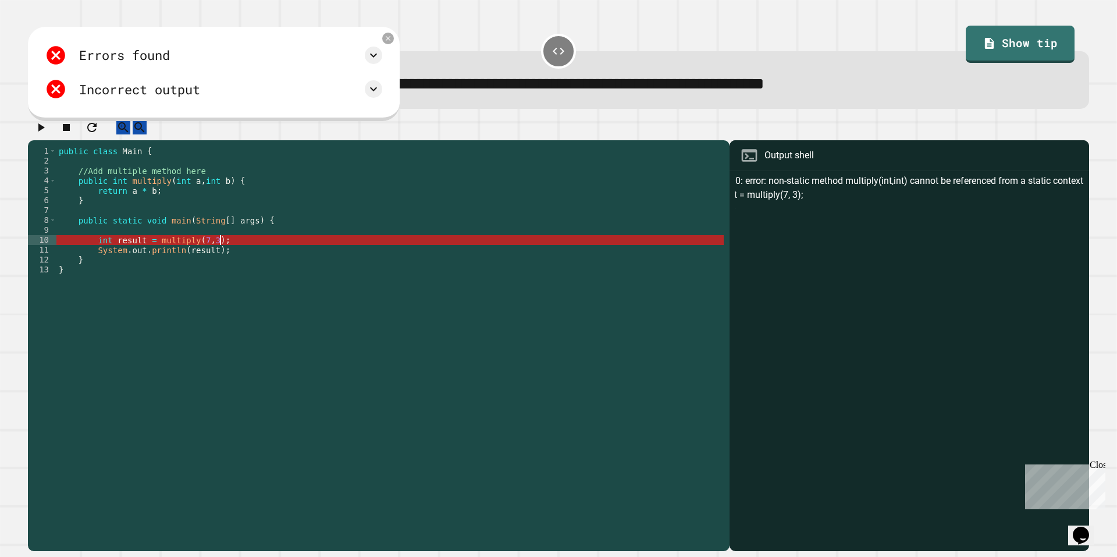
scroll to position [0, 0]
click at [187, 249] on div "public class Main { //Add multiple method here public int multiply ( int a , in…" at bounding box center [389, 334] width 667 height 376
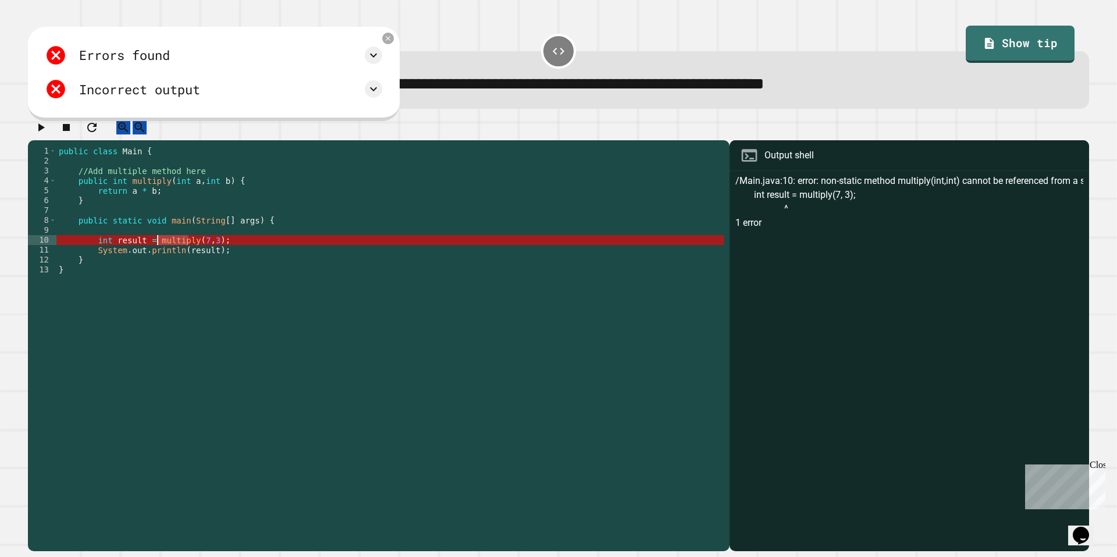
drag, startPoint x: 189, startPoint y: 252, endPoint x: 155, endPoint y: 255, distance: 33.9
click at [155, 255] on div "public class Main { //Add multiple method here public int multiply ( int a , in…" at bounding box center [389, 334] width 667 height 376
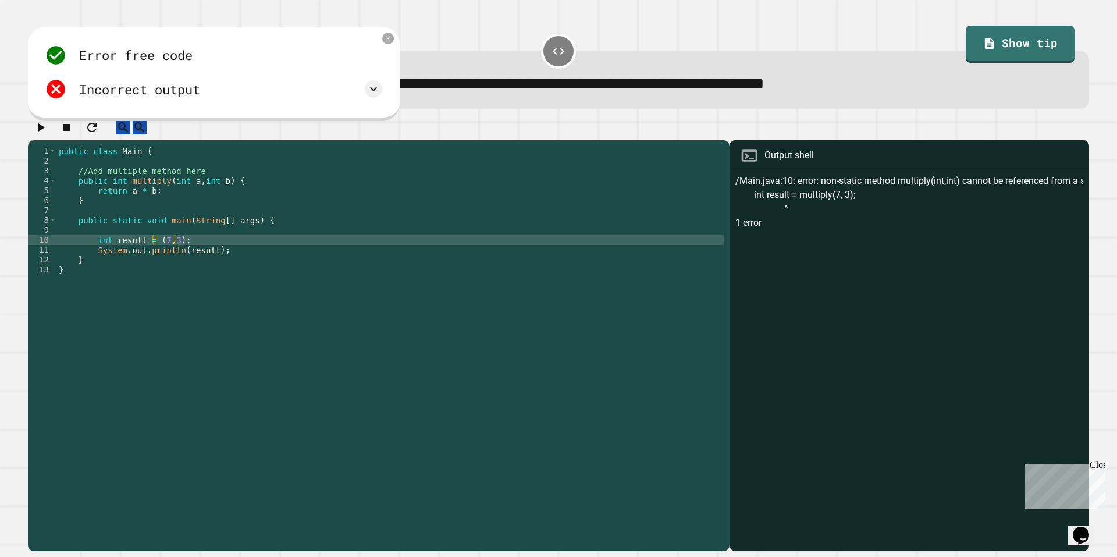
click at [48, 134] on icon "button" at bounding box center [41, 127] width 14 height 14
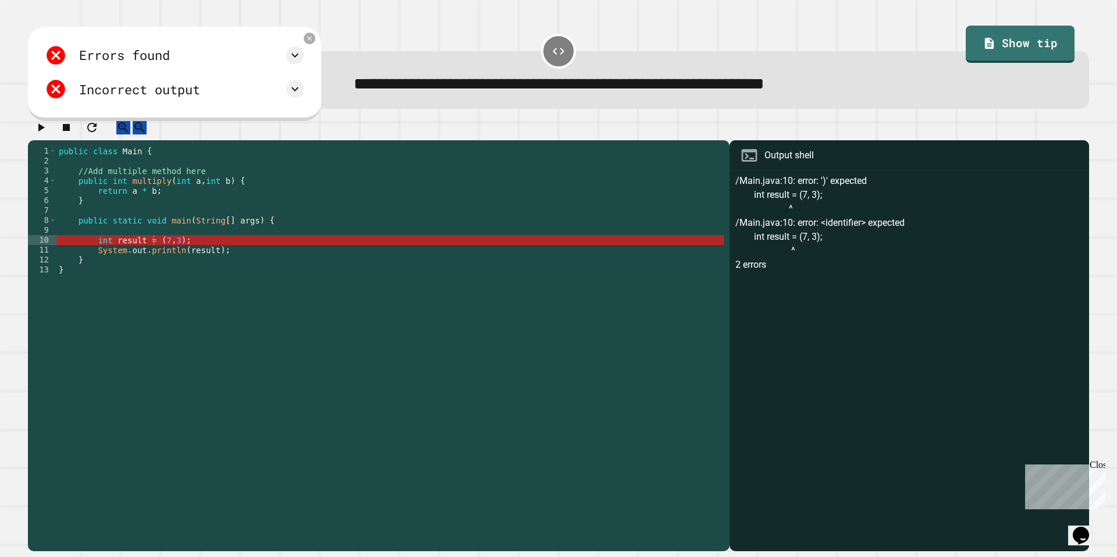
click at [298, 313] on div "public class Main { //Add multiple method here public int multiply ( int a , in…" at bounding box center [389, 334] width 667 height 376
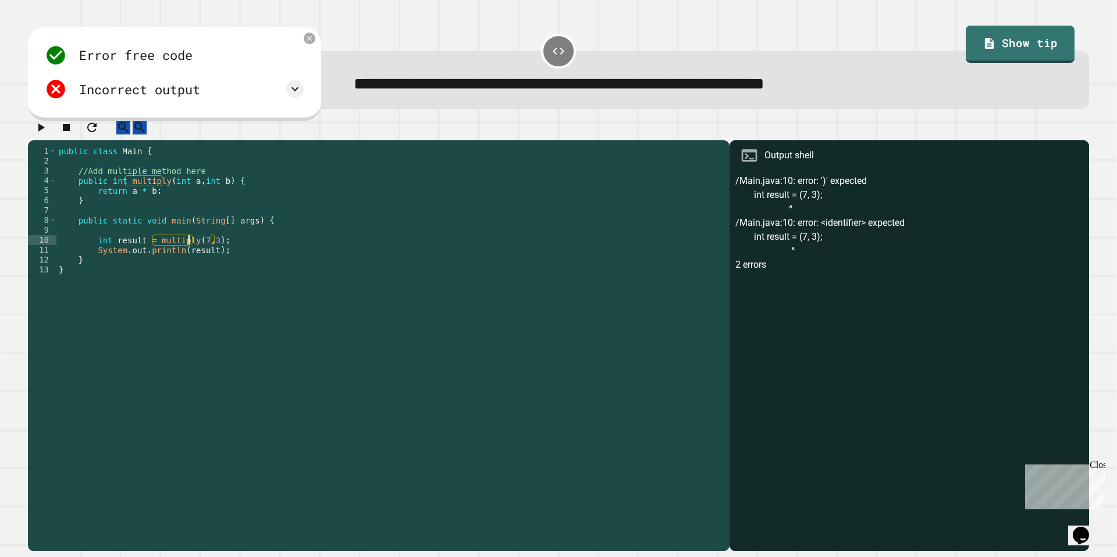
click at [258, 248] on div "public class Main { //Add multiple method here public int multiply ( int a , in…" at bounding box center [389, 334] width 667 height 376
click at [41, 134] on button "button" at bounding box center [41, 127] width 14 height 15
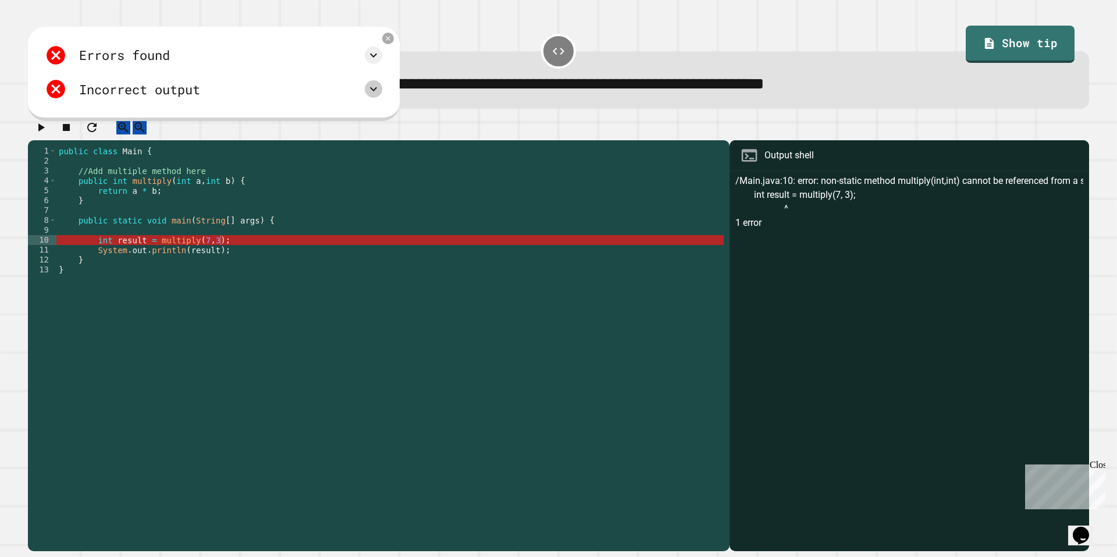
click at [372, 92] on icon at bounding box center [373, 89] width 14 height 14
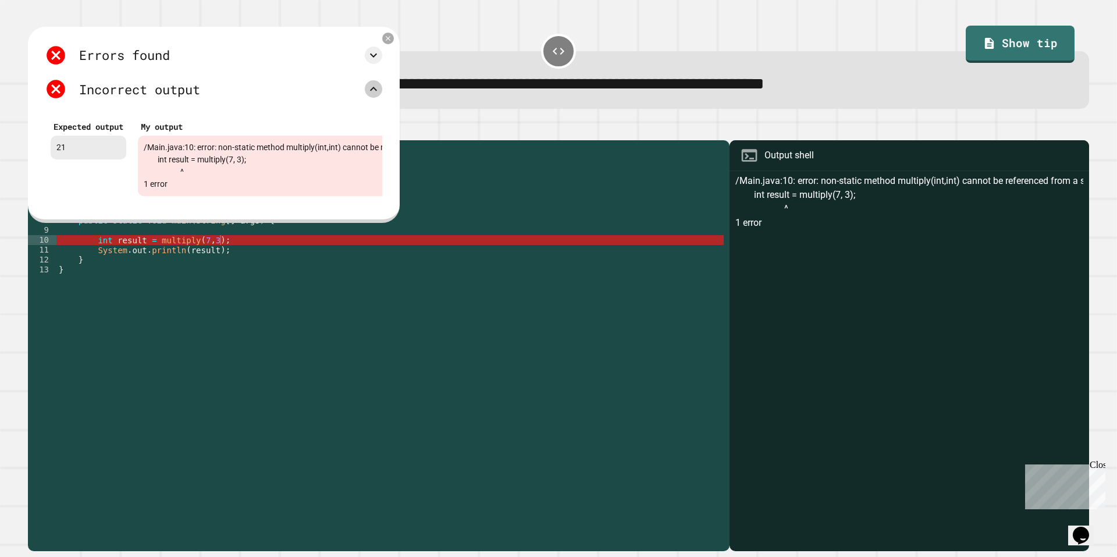
click at [370, 90] on icon at bounding box center [373, 89] width 14 height 14
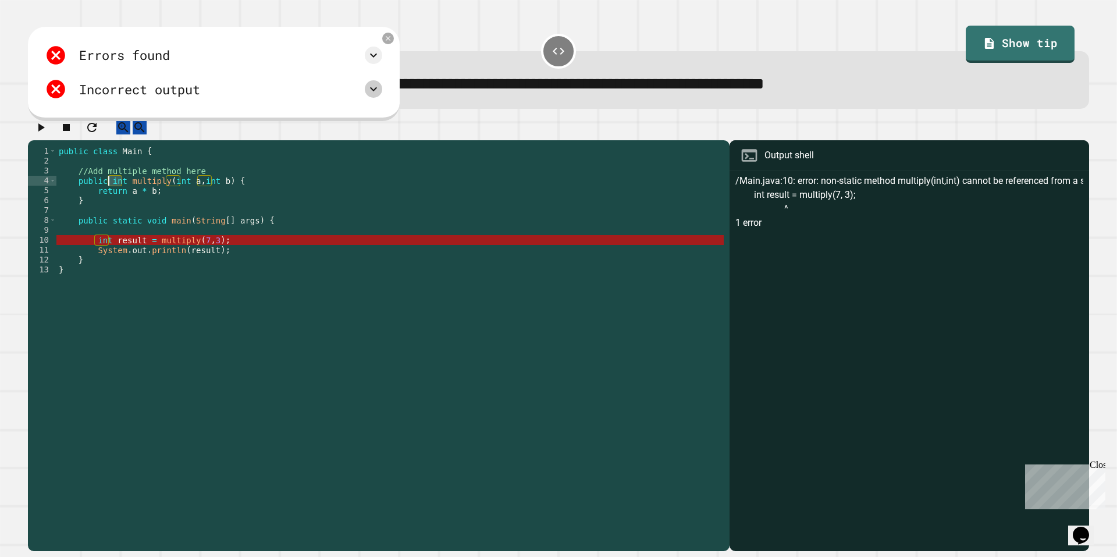
drag, startPoint x: 122, startPoint y: 192, endPoint x: 108, endPoint y: 191, distance: 14.6
click at [108, 191] on div "public class Main { //Add multiple method here public int multiply ( int a , in…" at bounding box center [389, 334] width 667 height 376
click at [244, 250] on div "public class Main { //Add multiple method here public int multiply ( int a , in…" at bounding box center [389, 334] width 667 height 376
click at [121, 193] on div "public class Main { //Add multiple method here public int multiply ( int a , in…" at bounding box center [389, 334] width 667 height 376
drag, startPoint x: 149, startPoint y: 254, endPoint x: 107, endPoint y: 251, distance: 41.9
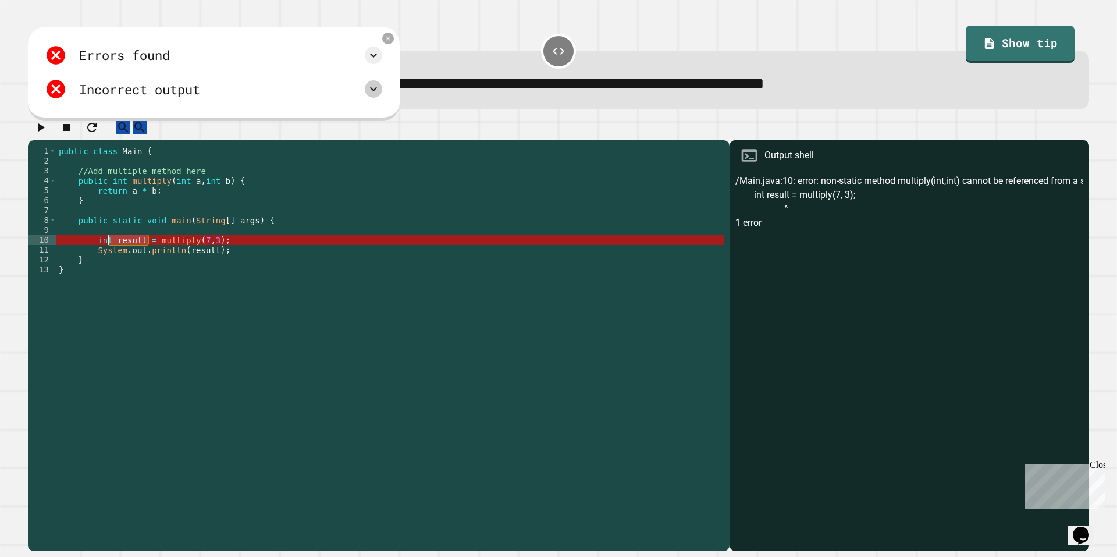
click at [107, 251] on div "public class Main { //Add multiple method here public int multiply ( int a , in…" at bounding box center [389, 334] width 667 height 376
click at [119, 253] on div "public class Main { //Add multiple method here public int multiply ( int a , in…" at bounding box center [389, 324] width 667 height 356
click at [143, 253] on div "public class Main { //Add multiple method here public int multiply ( int a , in…" at bounding box center [389, 334] width 667 height 376
drag, startPoint x: 148, startPoint y: 202, endPoint x: 127, endPoint y: 204, distance: 21.0
click at [127, 204] on div "public class Main { //Add multiple method here public int multiply ( int a , in…" at bounding box center [389, 334] width 667 height 376
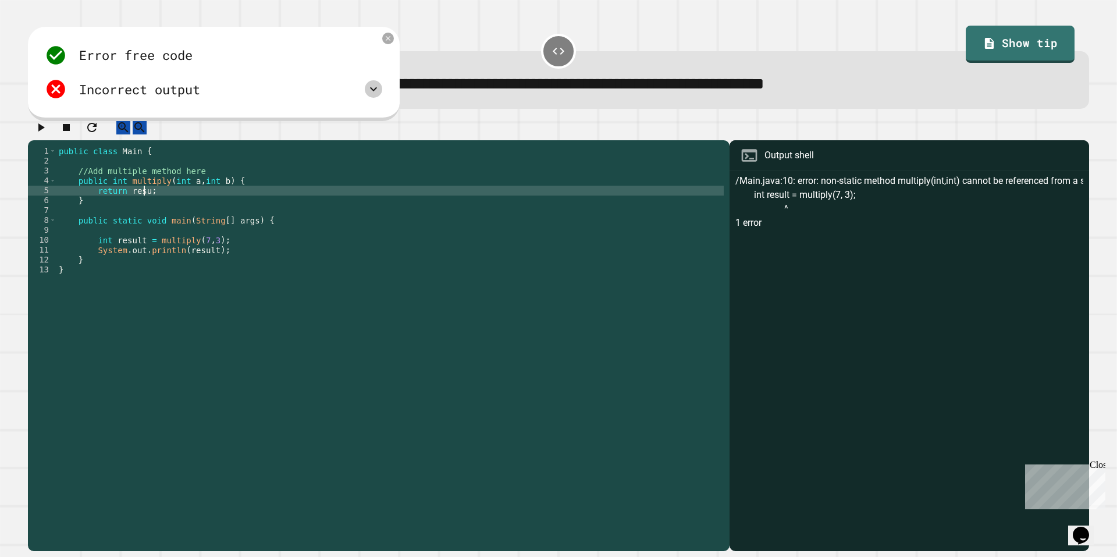
scroll to position [0, 6]
click at [42, 134] on icon "button" at bounding box center [41, 127] width 14 height 14
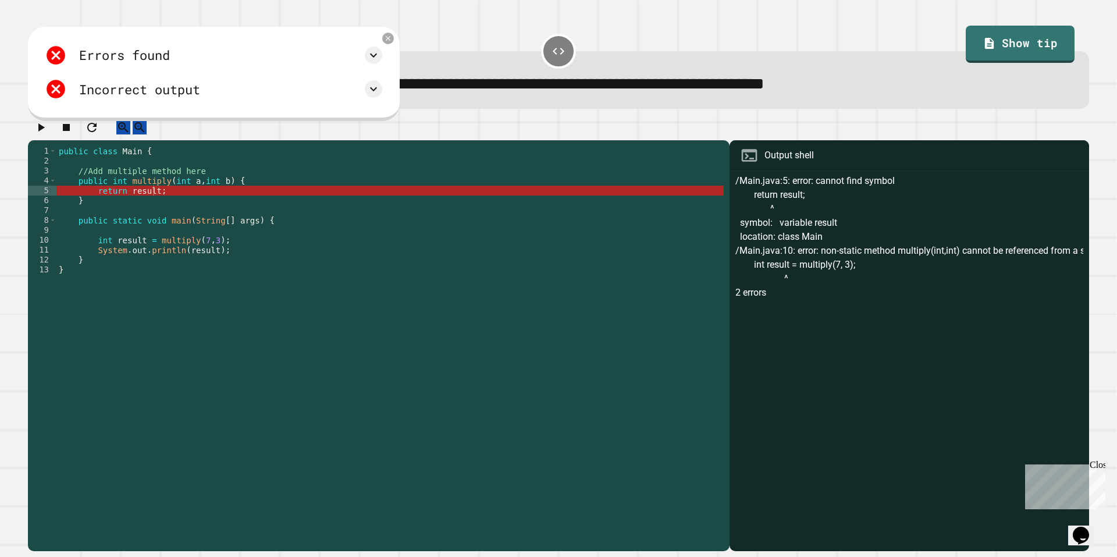
click at [361, 262] on div "public class Main { //Add multiple method here public int multiply ( int a , in…" at bounding box center [389, 334] width 667 height 376
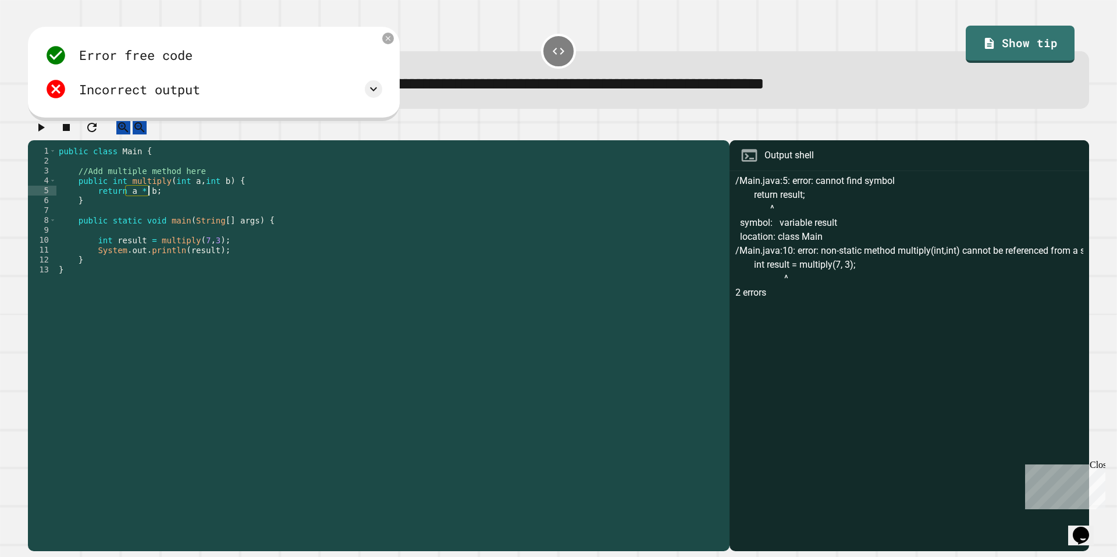
click at [253, 201] on div "public class Main { //Add multiple method here public int multiply ( int a , in…" at bounding box center [389, 334] width 667 height 376
click at [108, 193] on div "public class Main { //Add multiple method here public int multiply ( int a , in…" at bounding box center [389, 334] width 667 height 376
type textarea "**********"
click at [48, 133] on button "button" at bounding box center [41, 127] width 14 height 15
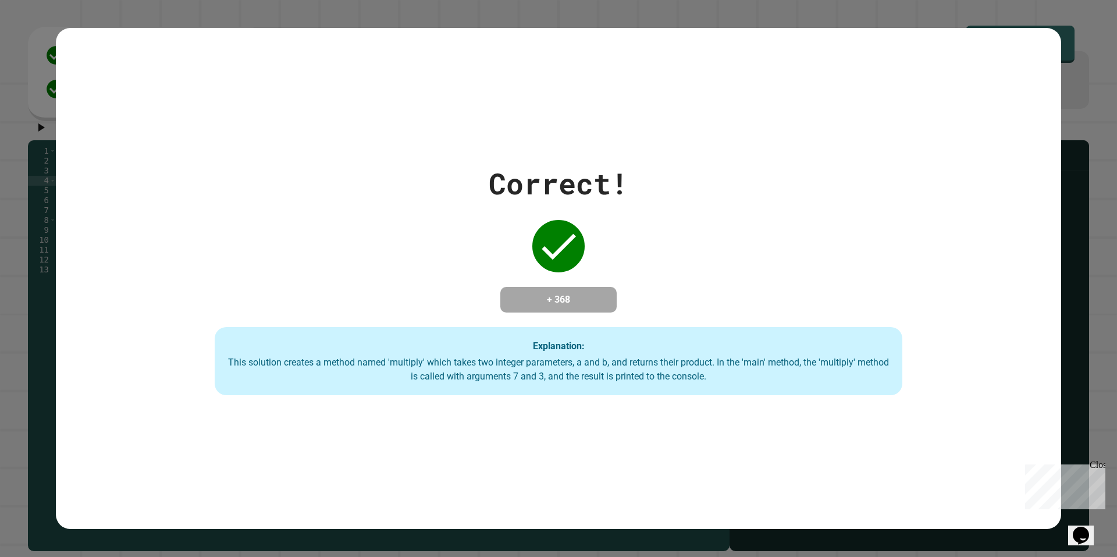
click at [672, 200] on div "Correct! + 368 Explanation: This solution creates a method named 'multiply' whi…" at bounding box center [558, 279] width 982 height 234
click at [554, 265] on div at bounding box center [558, 246] width 58 height 58
